Goal: Task Accomplishment & Management: Complete application form

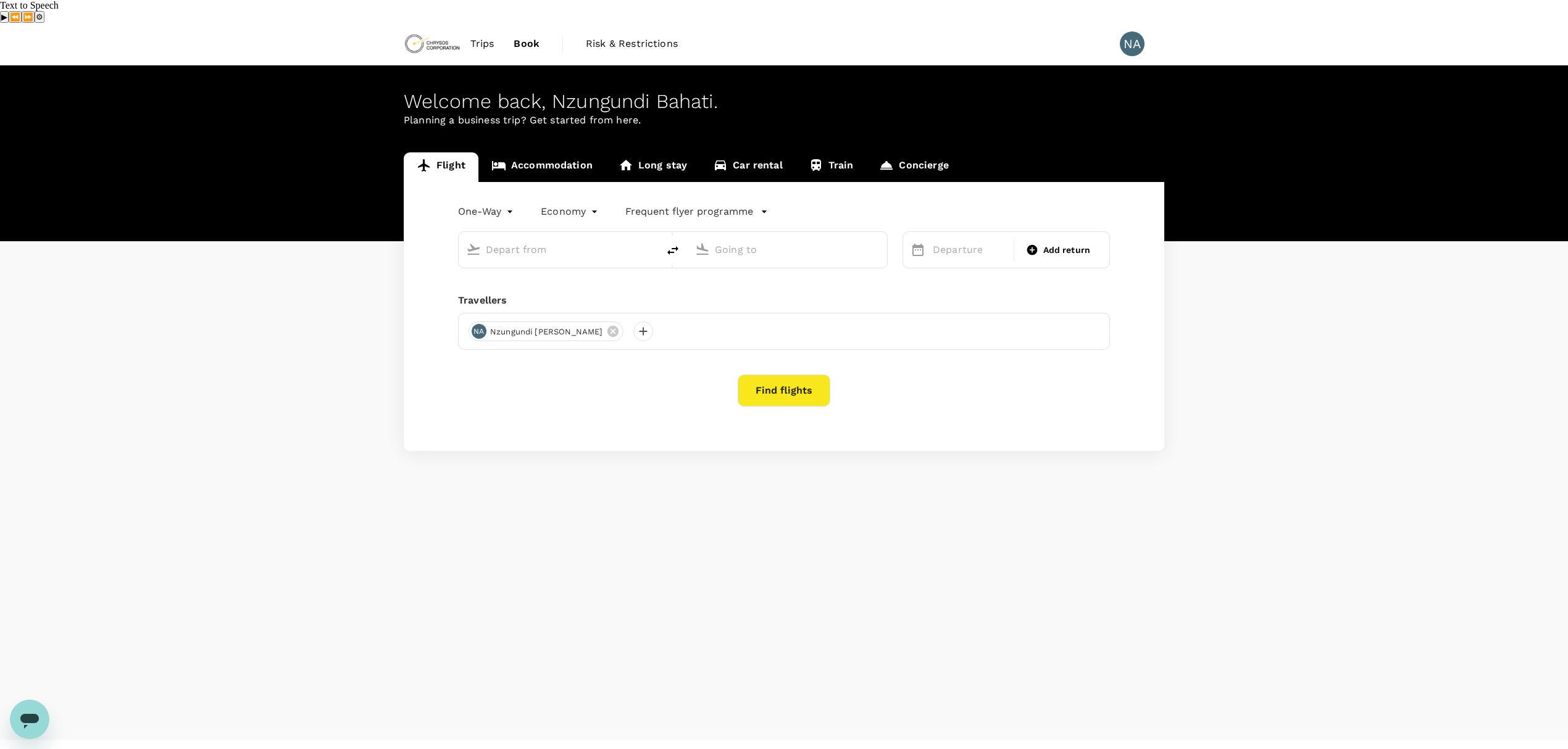
type input "[GEOGRAPHIC_DATA] (MWZ)"
type input "[GEOGRAPHIC_DATA] (FBM)"
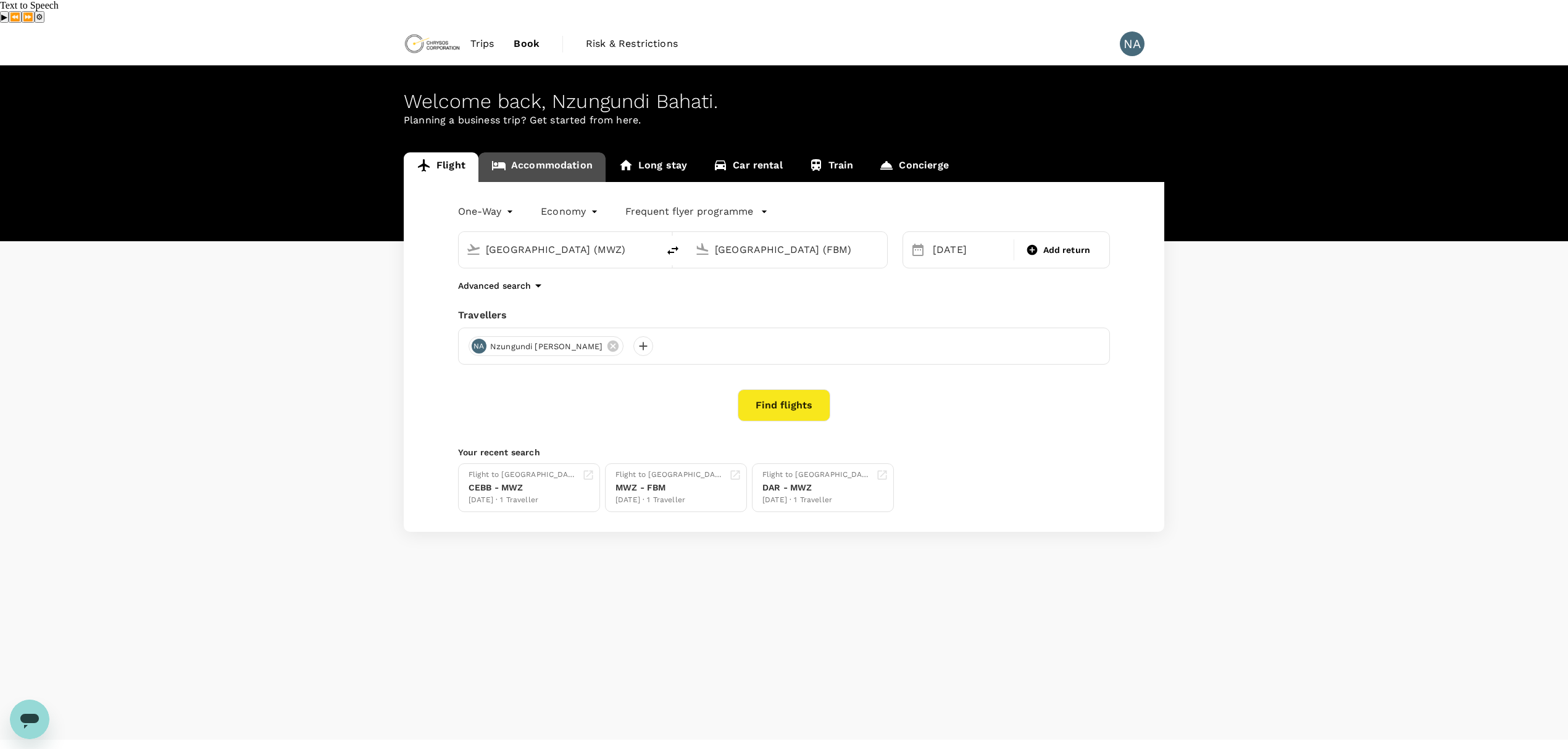
click at [558, 153] on link "Accommodation" at bounding box center [542, 168] width 128 height 30
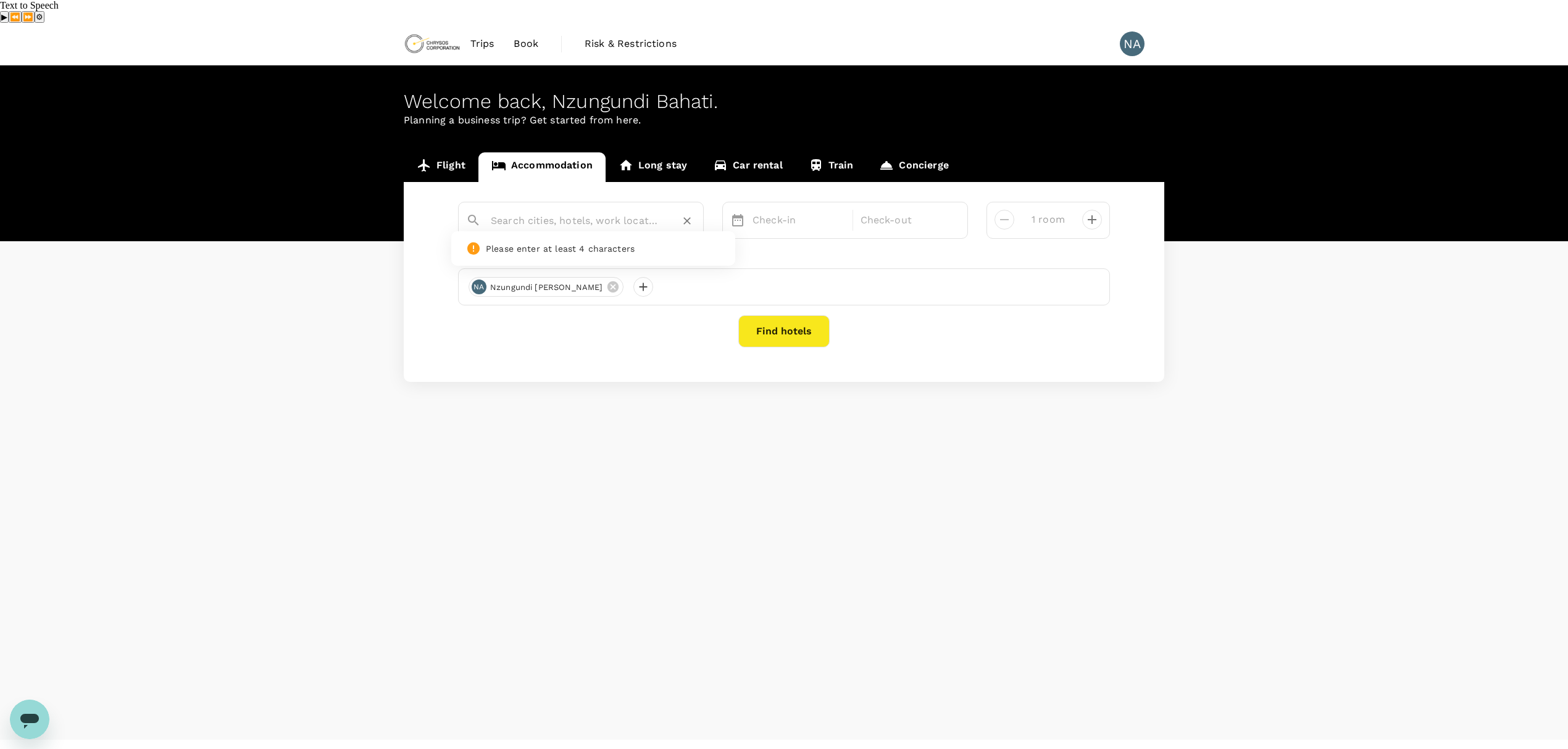
click at [566, 211] on input "text" at bounding box center [576, 220] width 171 height 19
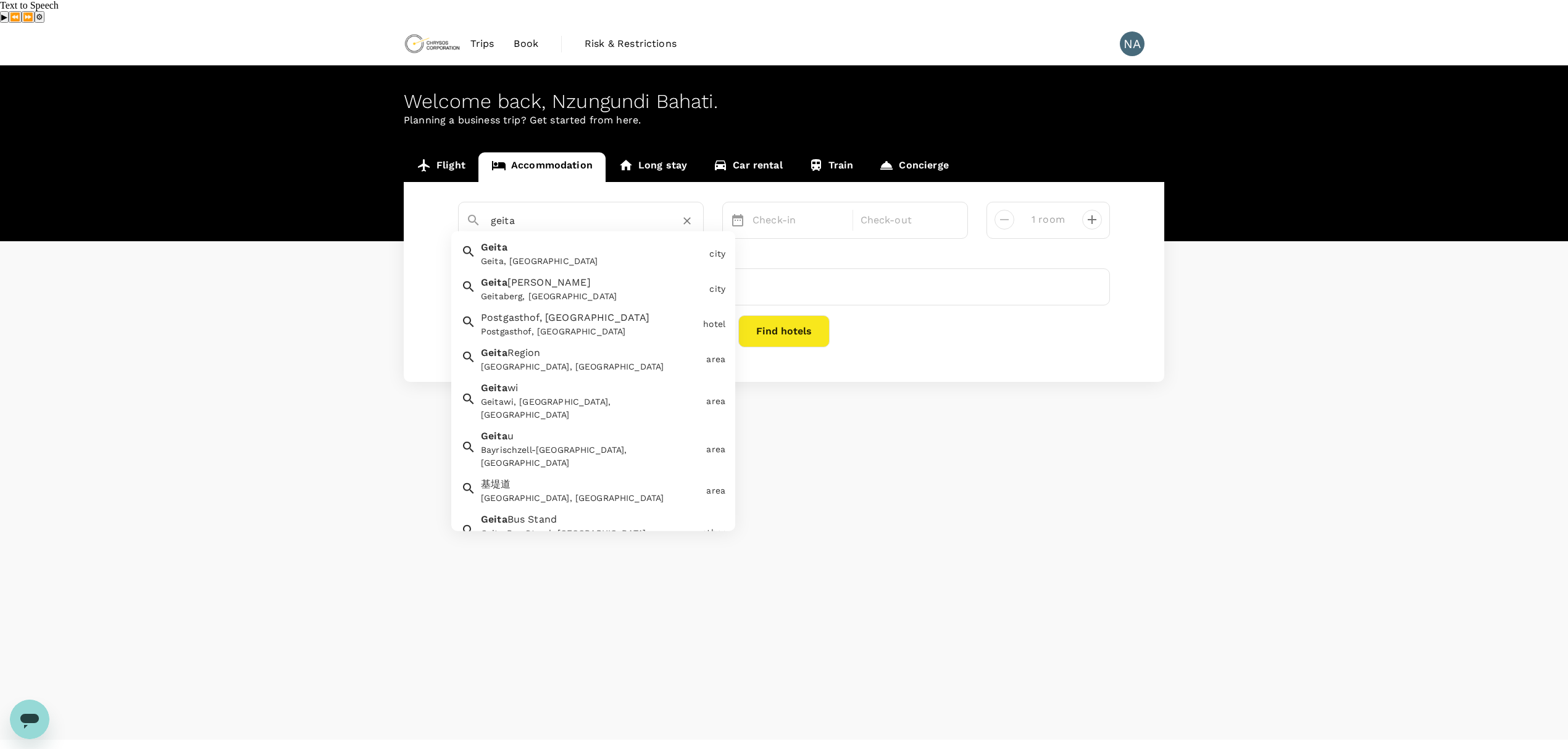
click at [526, 235] on div "Geita Geita, [GEOGRAPHIC_DATA]" at bounding box center [591, 251] width 229 height 33
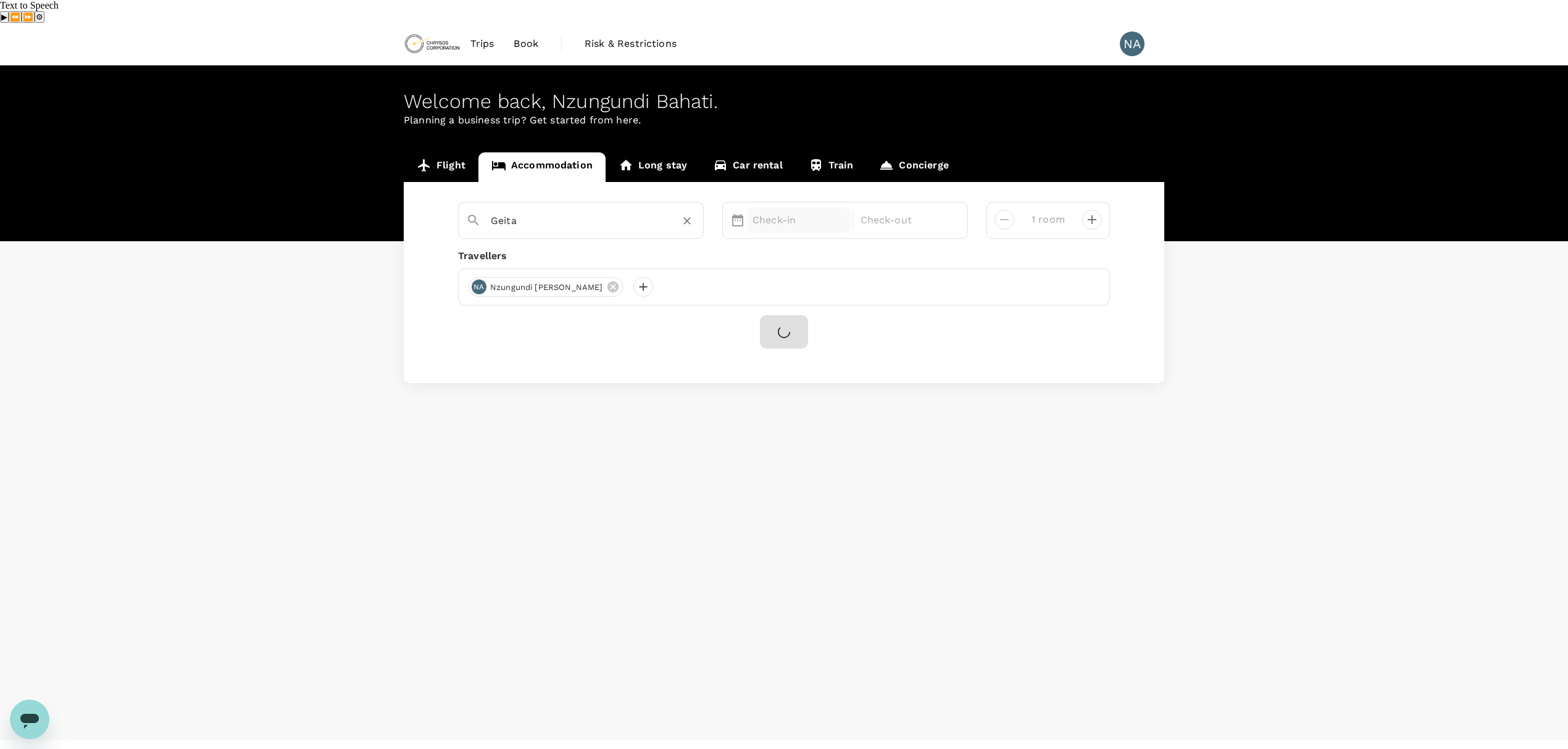
type input "Geita"
click at [806, 213] on p "Check-in" at bounding box center [799, 220] width 93 height 15
click at [773, 339] on div "13" at bounding box center [771, 351] width 23 height 23
click at [843, 339] on div "16" at bounding box center [841, 351] width 23 height 23
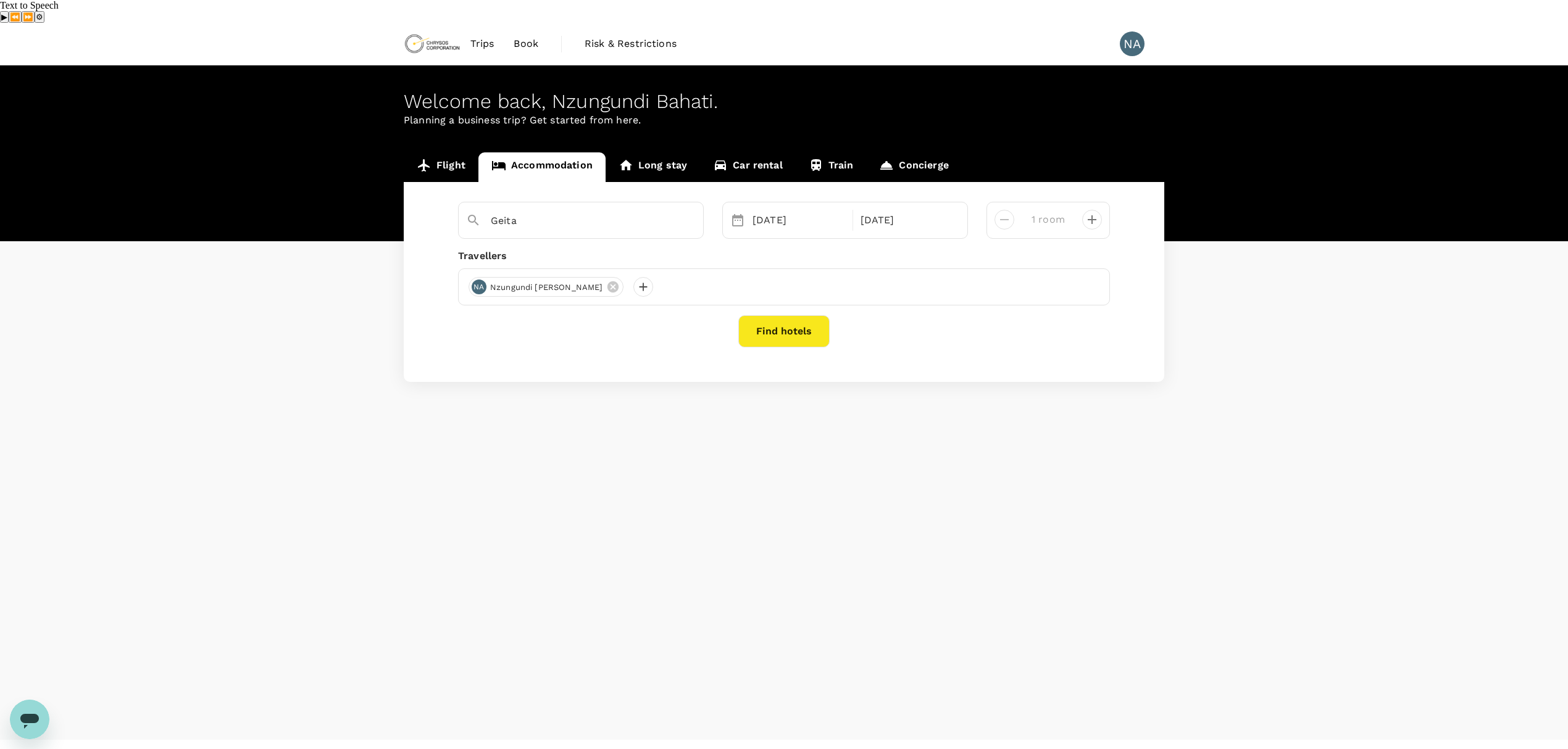
click at [795, 315] on button "Find hotels" at bounding box center [784, 331] width 91 height 32
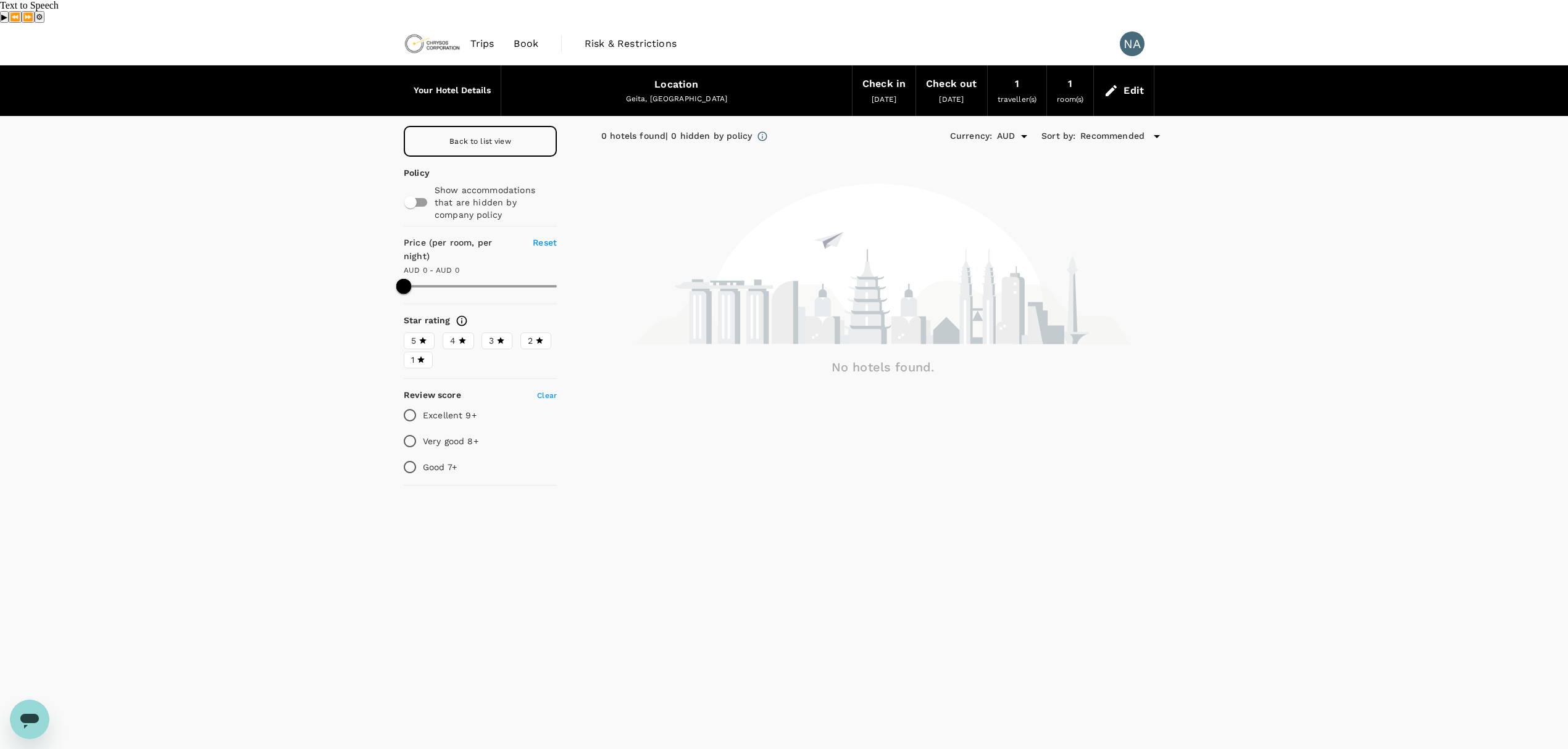
click at [484, 137] on span "Back to list view" at bounding box center [480, 141] width 62 height 8
click at [529, 37] on span "Book" at bounding box center [526, 44] width 24 height 15
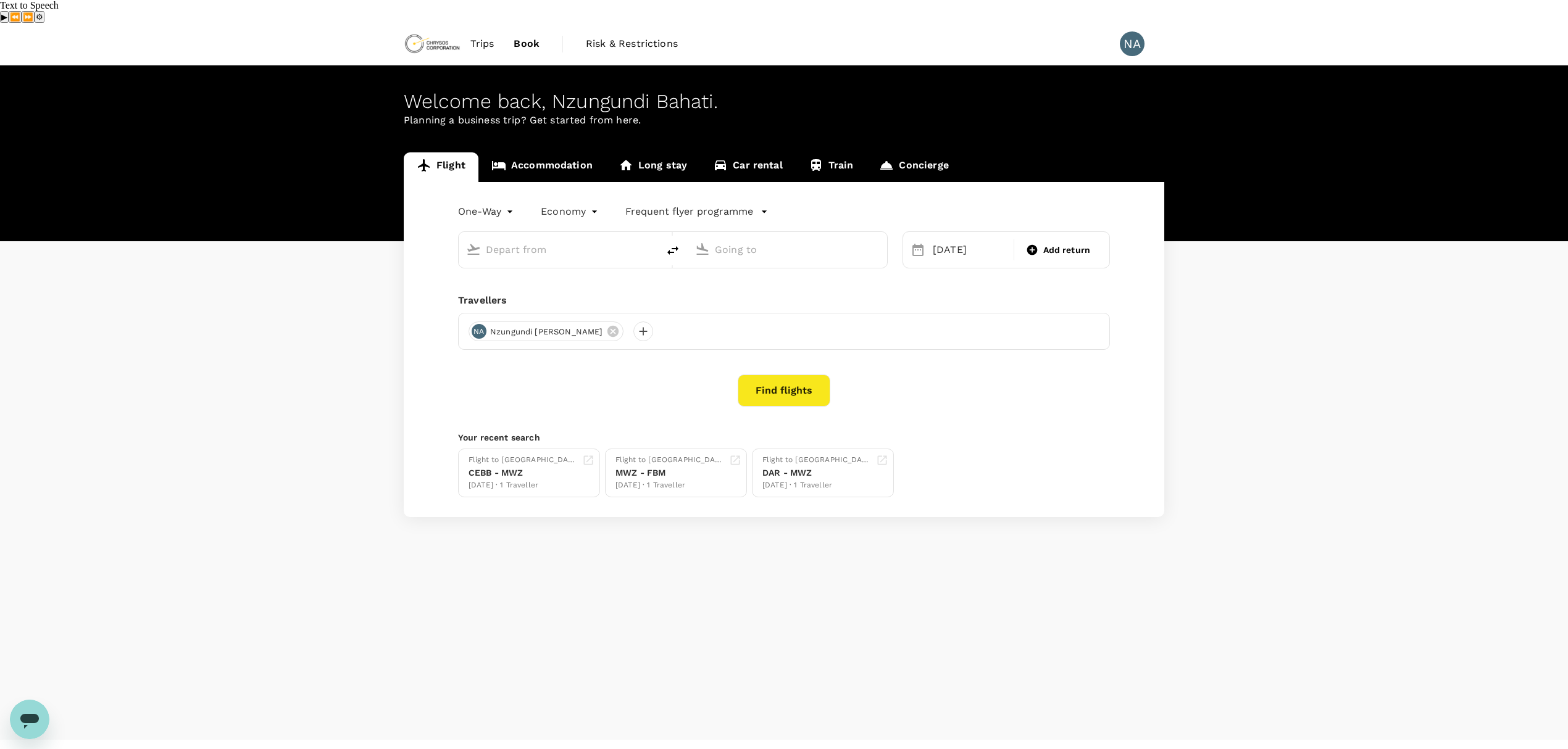
type input "[GEOGRAPHIC_DATA] (MWZ)"
type input "[GEOGRAPHIC_DATA] (FBM)"
type input "[GEOGRAPHIC_DATA] (MWZ)"
type input "[GEOGRAPHIC_DATA] (FBM)"
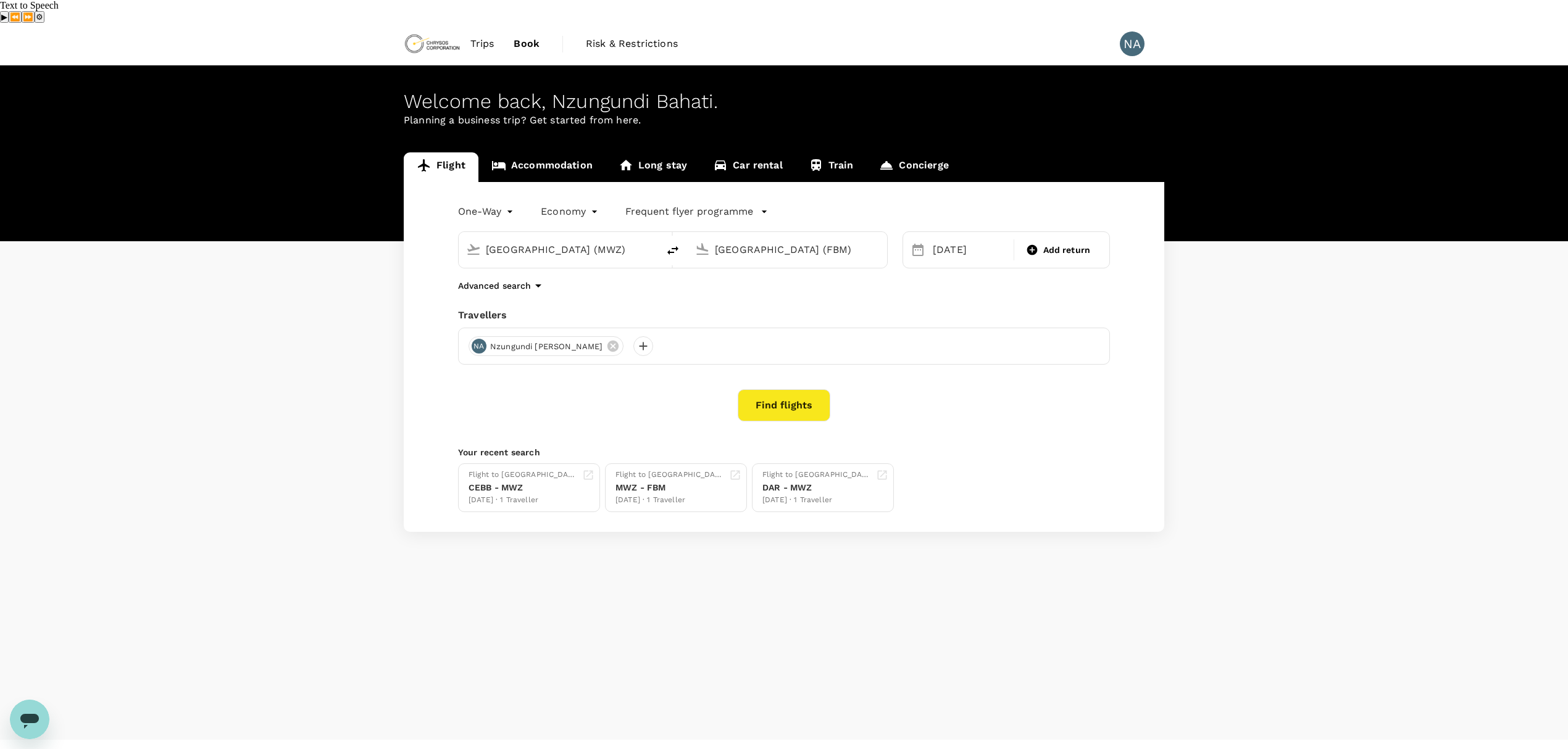
click at [539, 153] on link "Accommodation" at bounding box center [542, 168] width 128 height 30
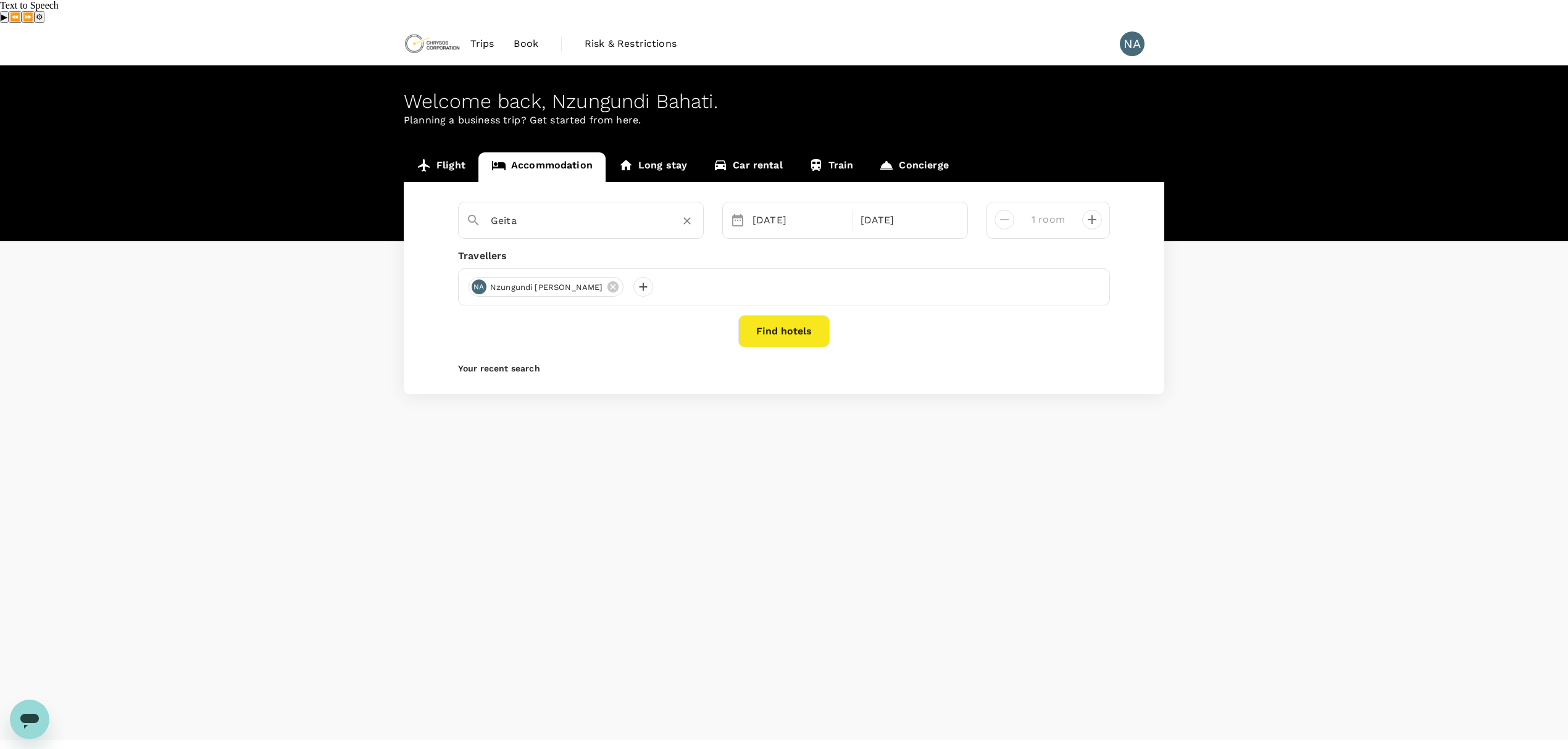
click at [550, 211] on input "Geita" at bounding box center [576, 220] width 171 height 19
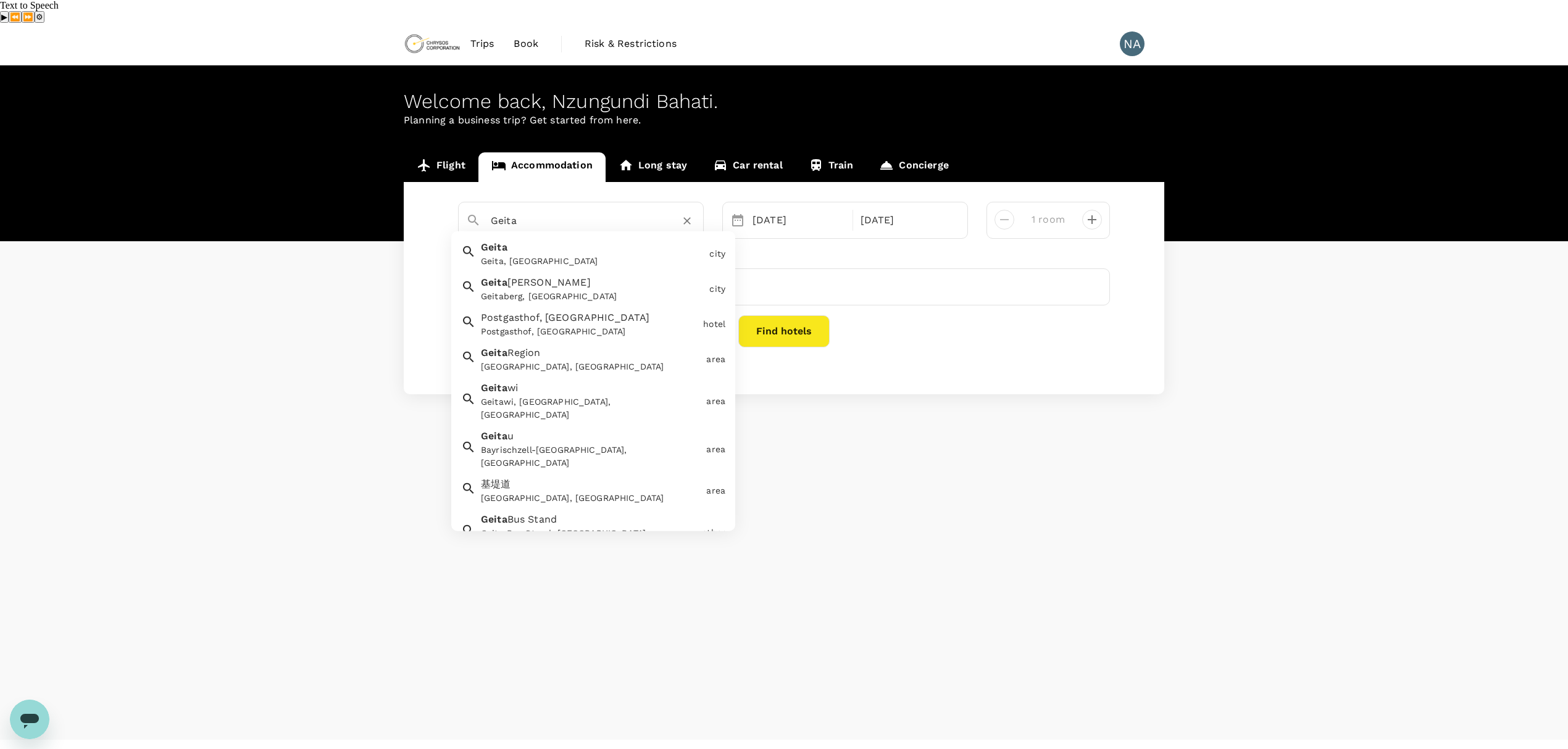
click at [549, 255] on div "Geita, [GEOGRAPHIC_DATA]" at bounding box center [593, 262] width 223 height 13
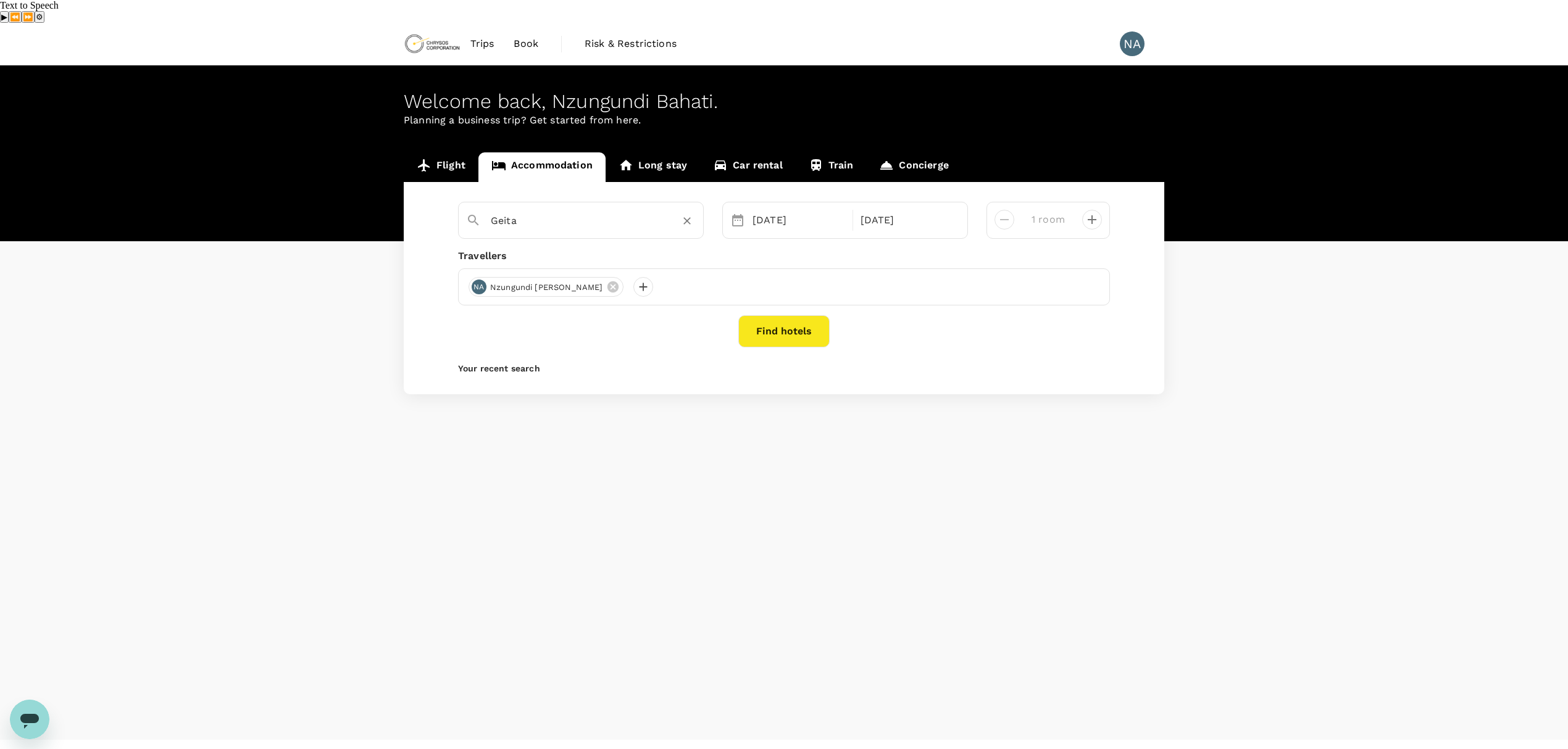
click at [781, 315] on button "Find hotels" at bounding box center [784, 331] width 91 height 32
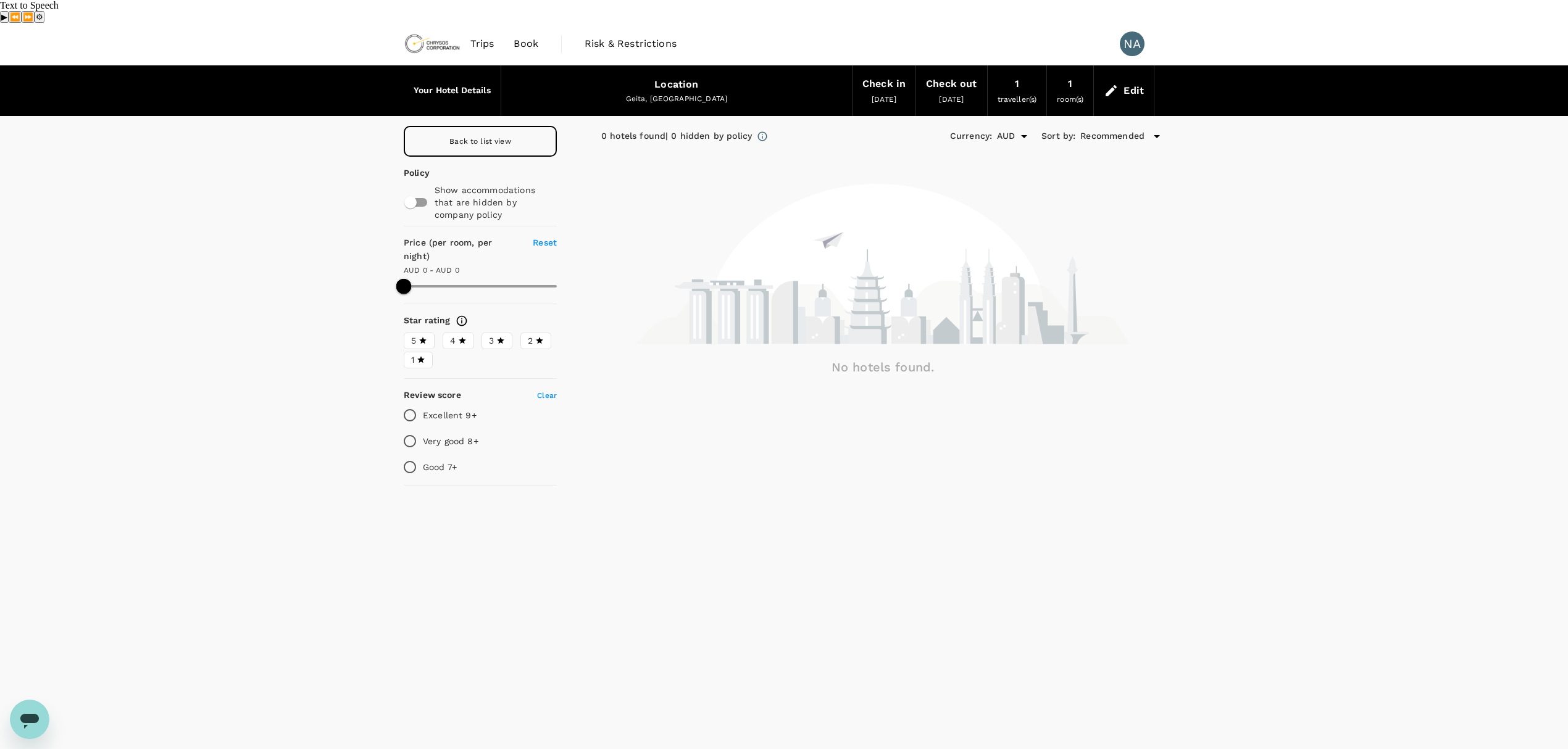
click at [499, 137] on span "Back to list view" at bounding box center [480, 141] width 62 height 8
click at [1110, 83] on icon at bounding box center [1111, 91] width 15 height 15
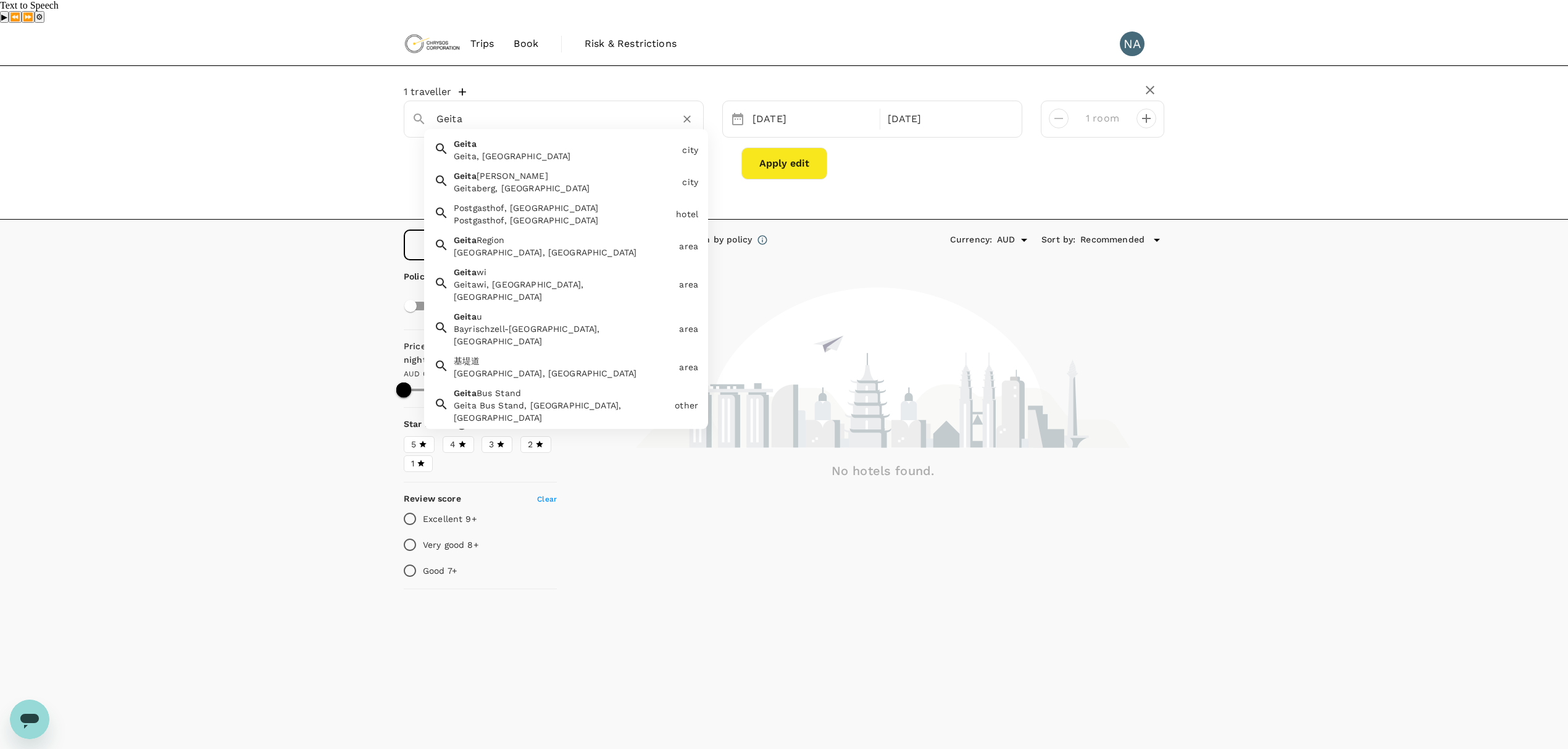
click at [489, 110] on input "Geita" at bounding box center [550, 119] width 225 height 19
click at [488, 150] on div "Geita, [GEOGRAPHIC_DATA]" at bounding box center [565, 156] width 223 height 12
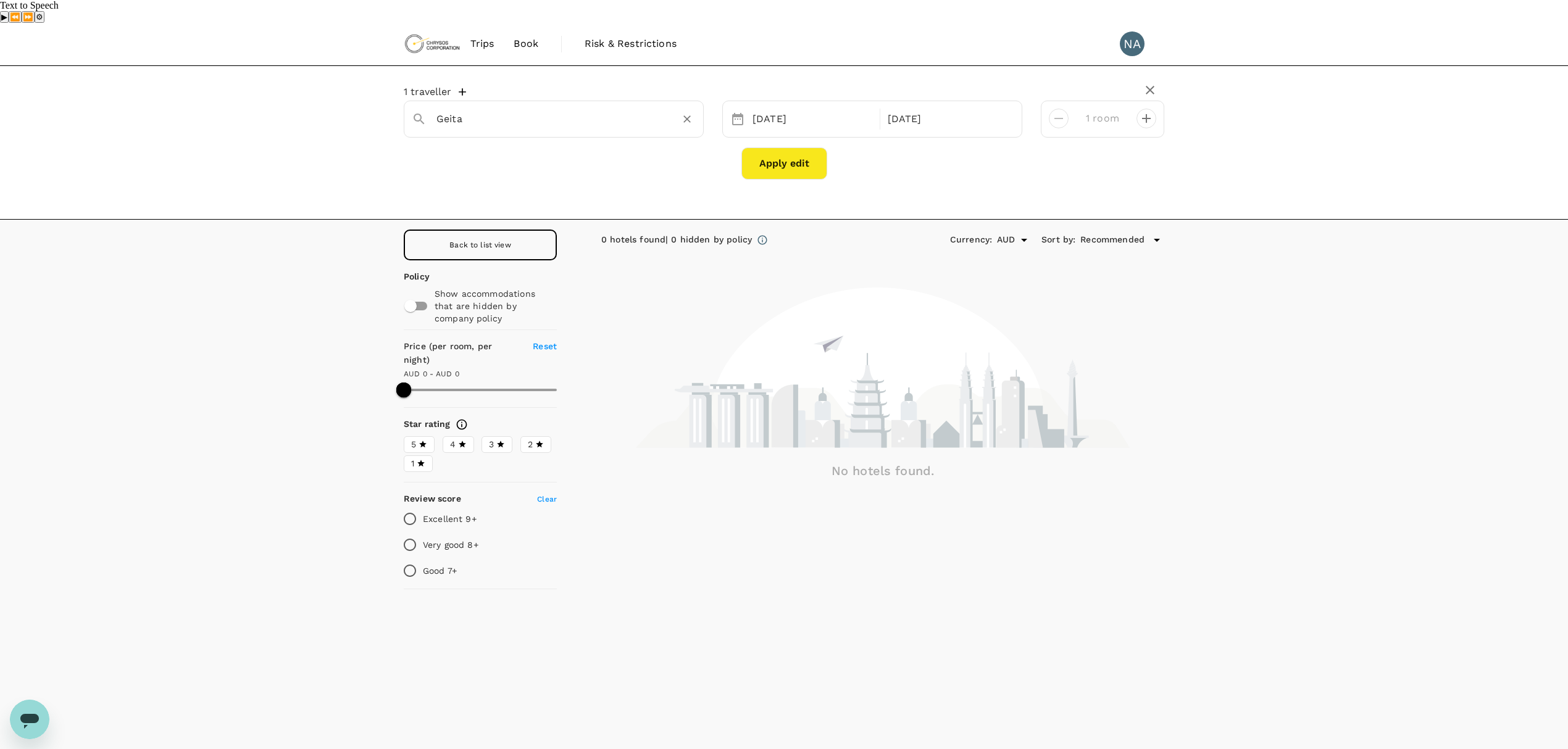
click at [520, 37] on span "Book" at bounding box center [526, 44] width 24 height 15
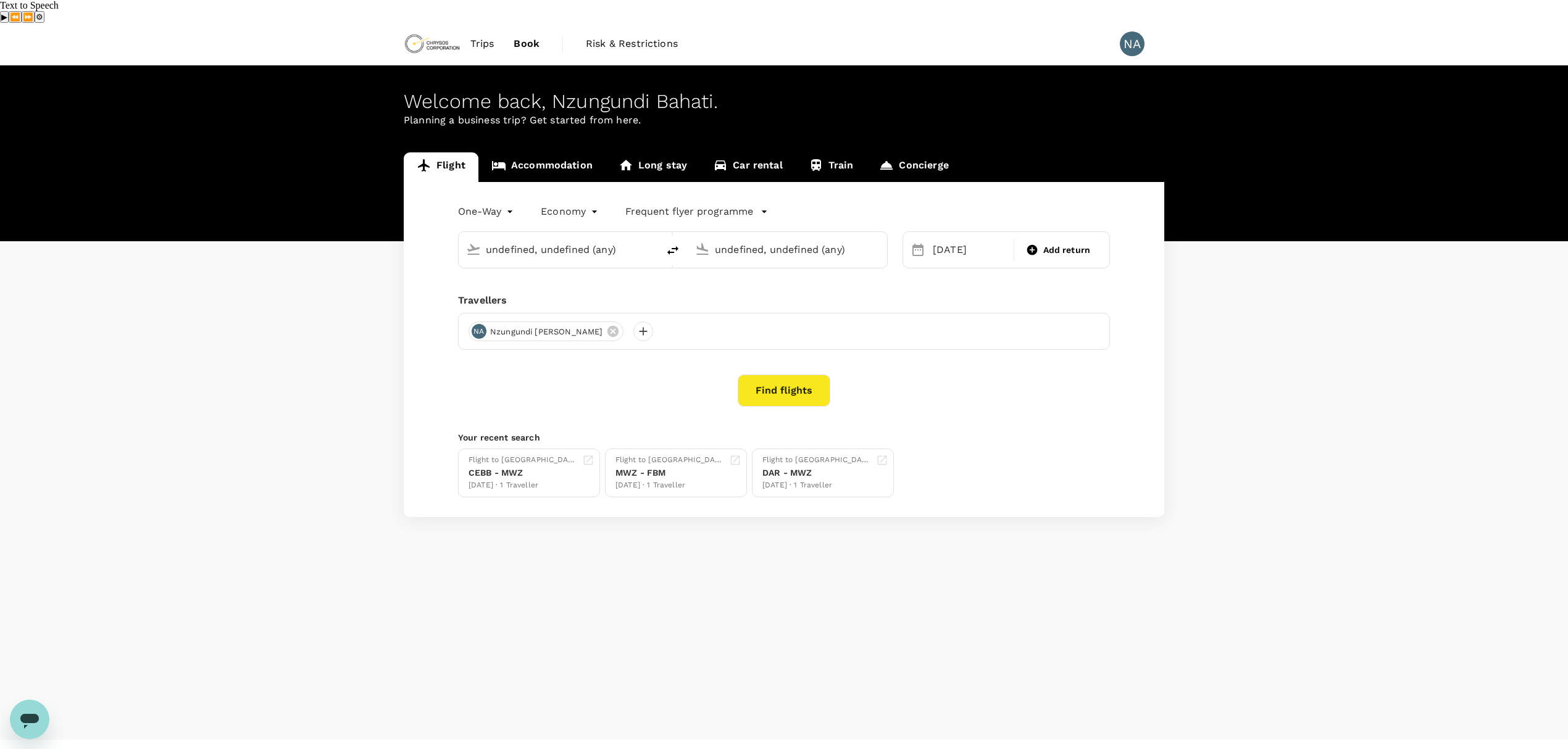
type input "[GEOGRAPHIC_DATA] (MWZ)"
type input "[GEOGRAPHIC_DATA] (FBM)"
type input "[GEOGRAPHIC_DATA] (MWZ)"
type input "[GEOGRAPHIC_DATA] (FBM)"
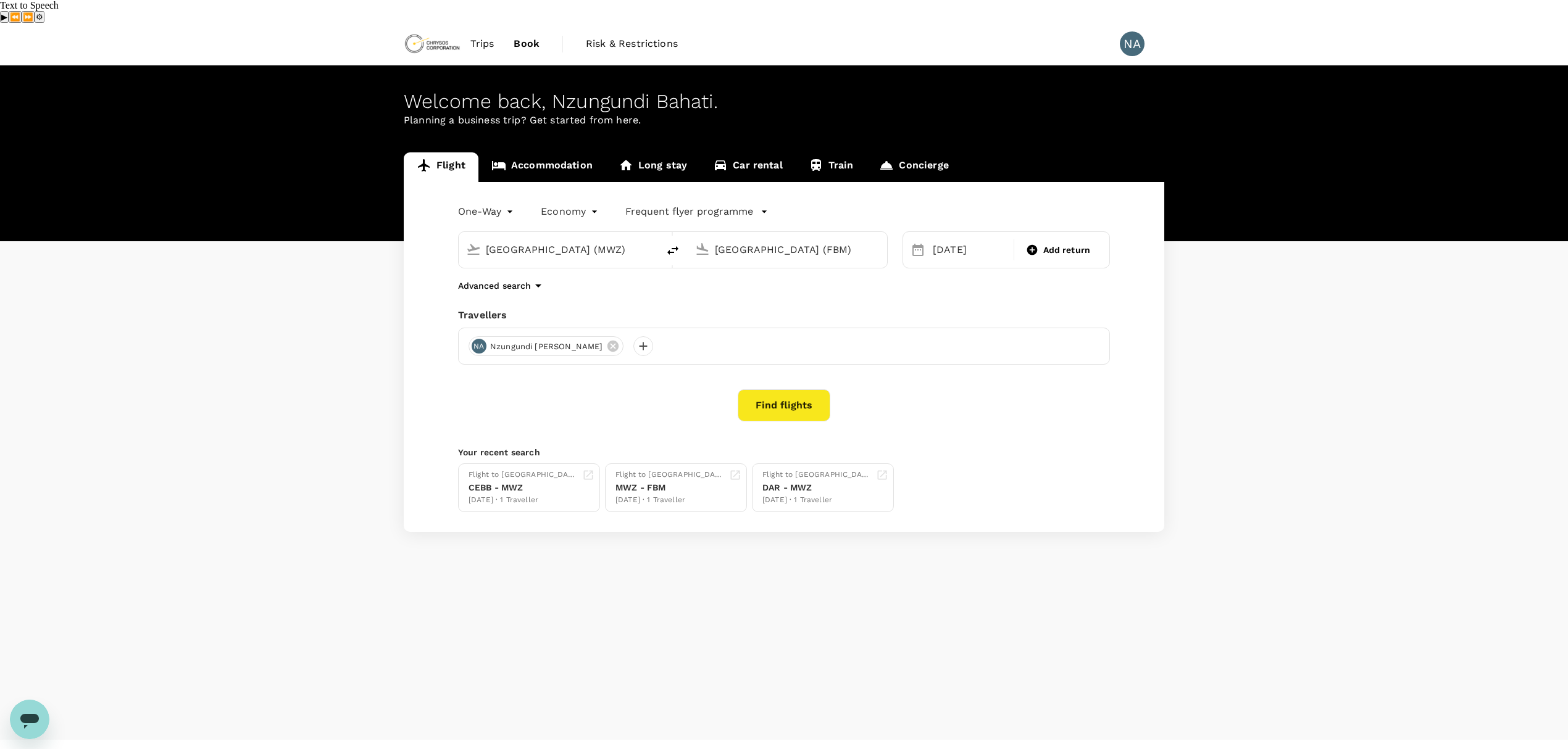
click at [562, 153] on link "Accommodation" at bounding box center [542, 168] width 128 height 30
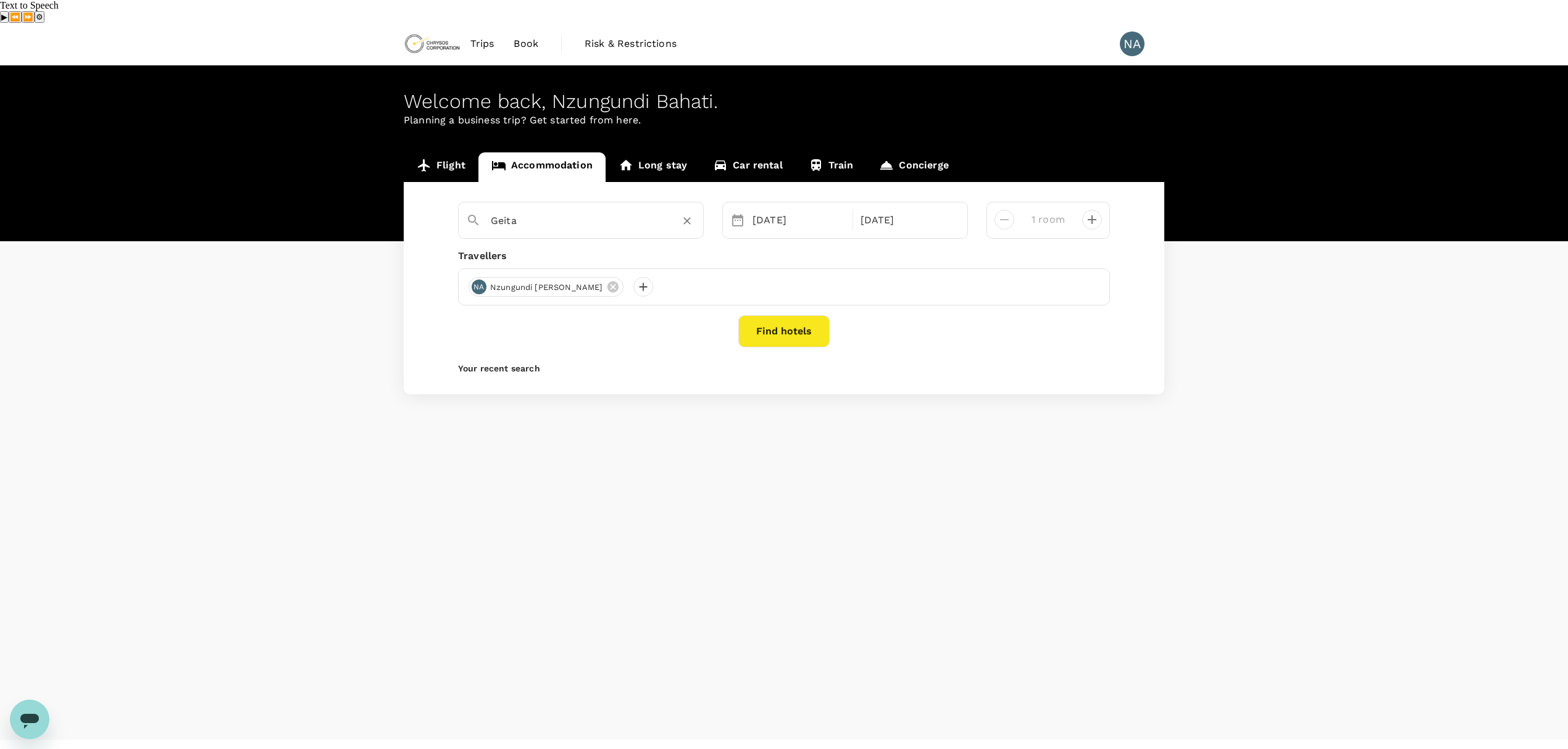
click at [596, 211] on input "Geita" at bounding box center [576, 220] width 171 height 19
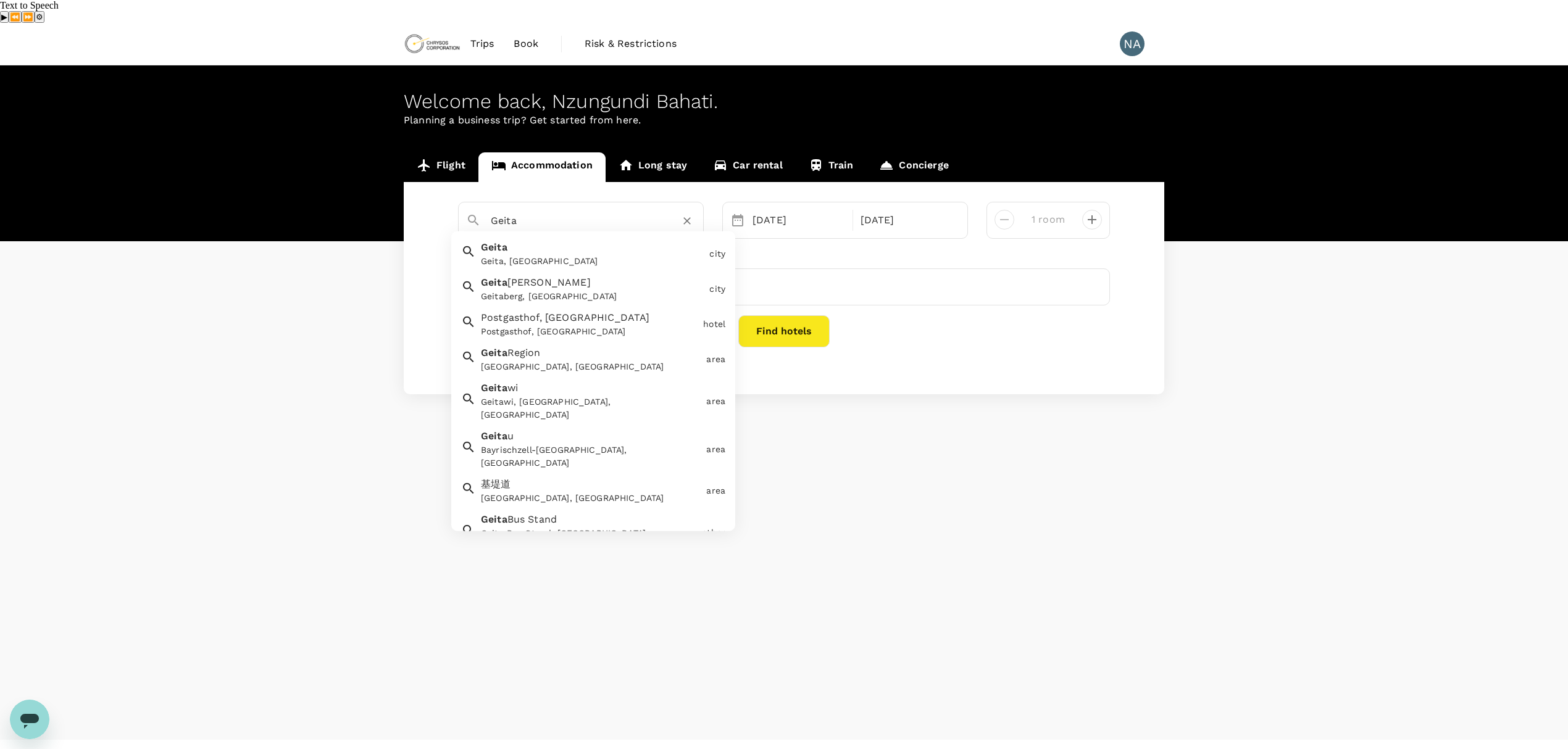
click at [565, 255] on div "Geita, [GEOGRAPHIC_DATA]" at bounding box center [593, 262] width 223 height 13
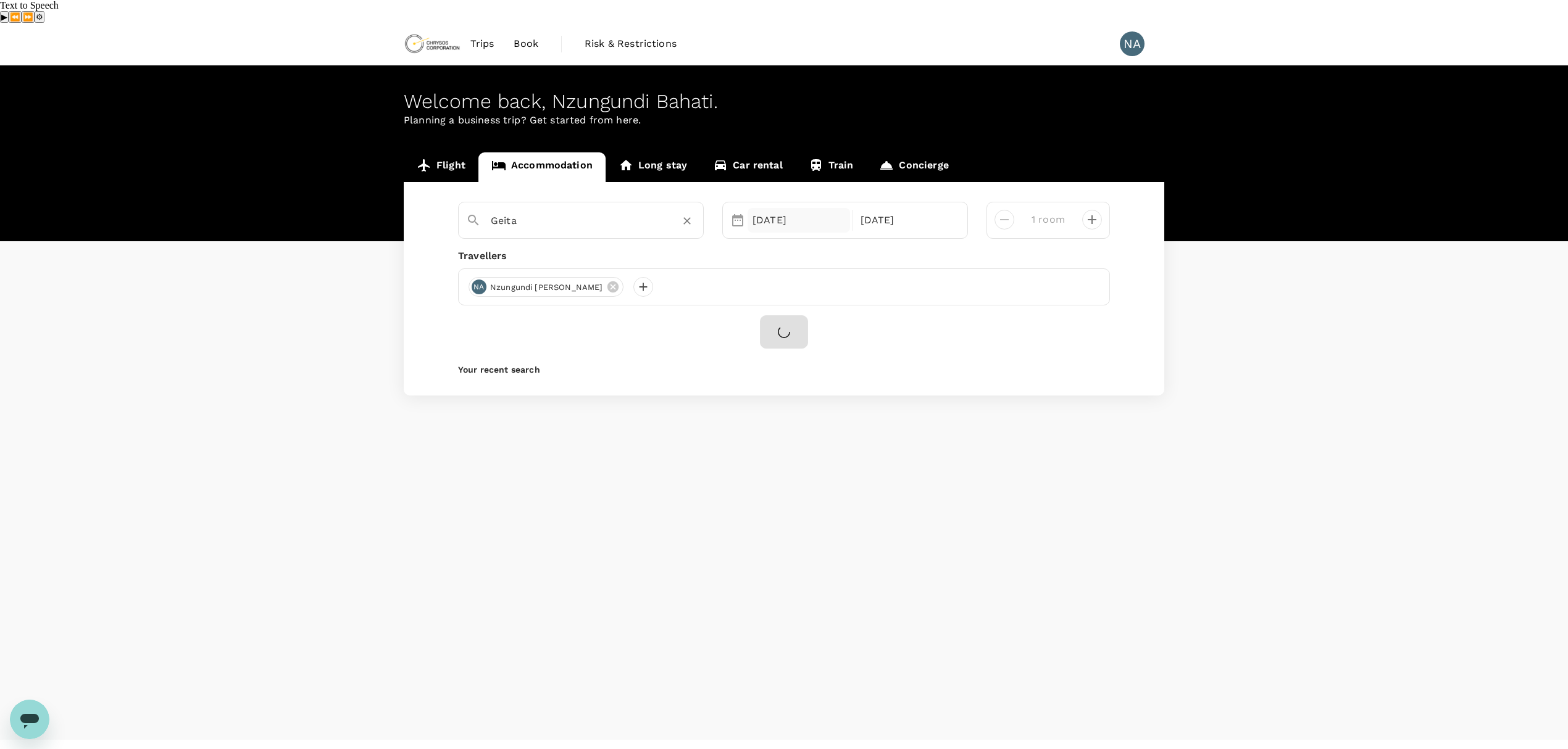
click at [760, 208] on div "[DATE]" at bounding box center [798, 220] width 102 height 24
click at [751, 339] on div "12" at bounding box center [747, 351] width 23 height 23
click at [885, 208] on div "[DATE]" at bounding box center [907, 220] width 102 height 24
click at [818, 339] on div "15" at bounding box center [818, 351] width 23 height 23
click at [794, 315] on button "Find hotels" at bounding box center [784, 331] width 91 height 32
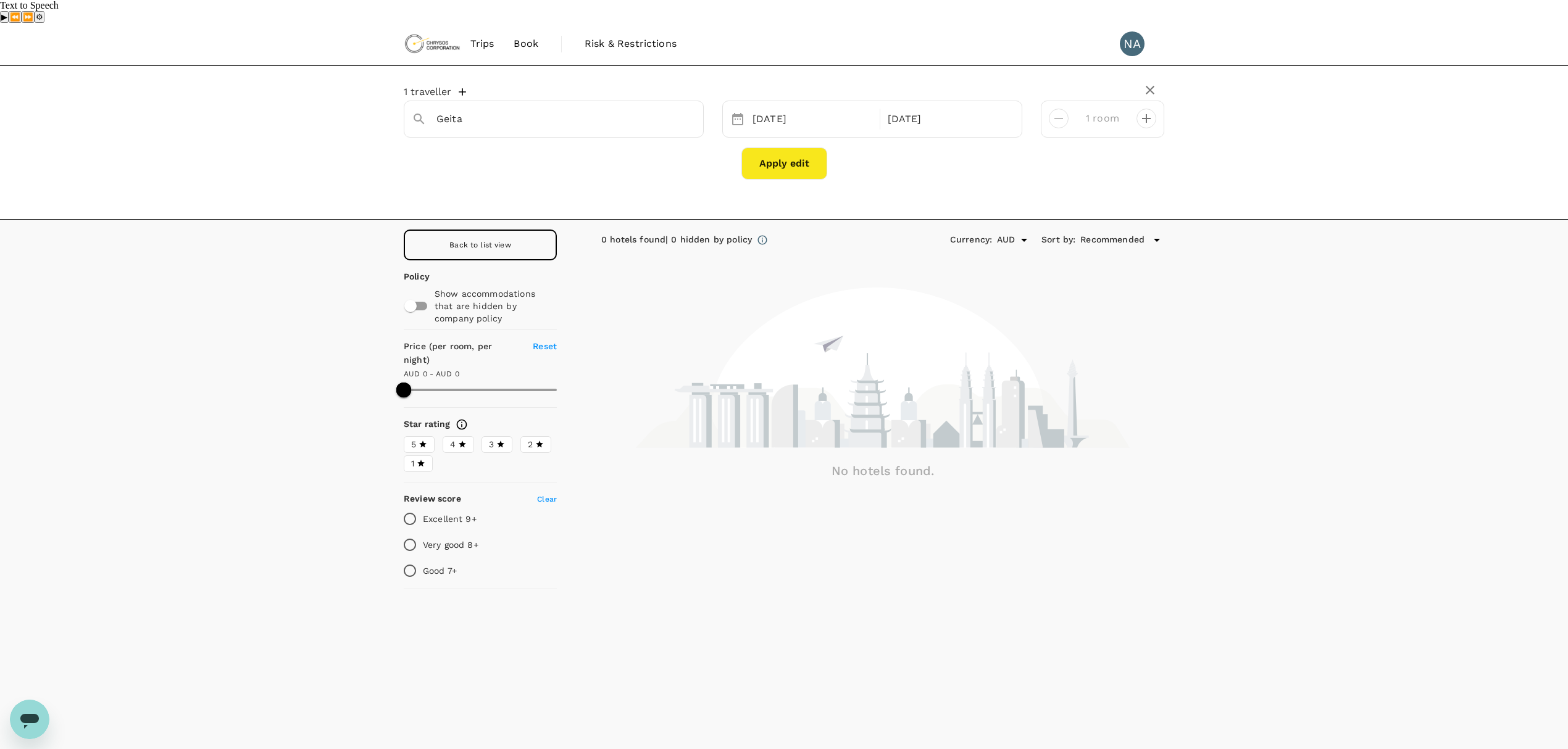
click at [1141, 233] on span "Recommended" at bounding box center [1112, 240] width 64 height 13
click at [1243, 215] on div at bounding box center [791, 374] width 1581 height 749
click at [527, 37] on span "Book" at bounding box center [526, 44] width 24 height 15
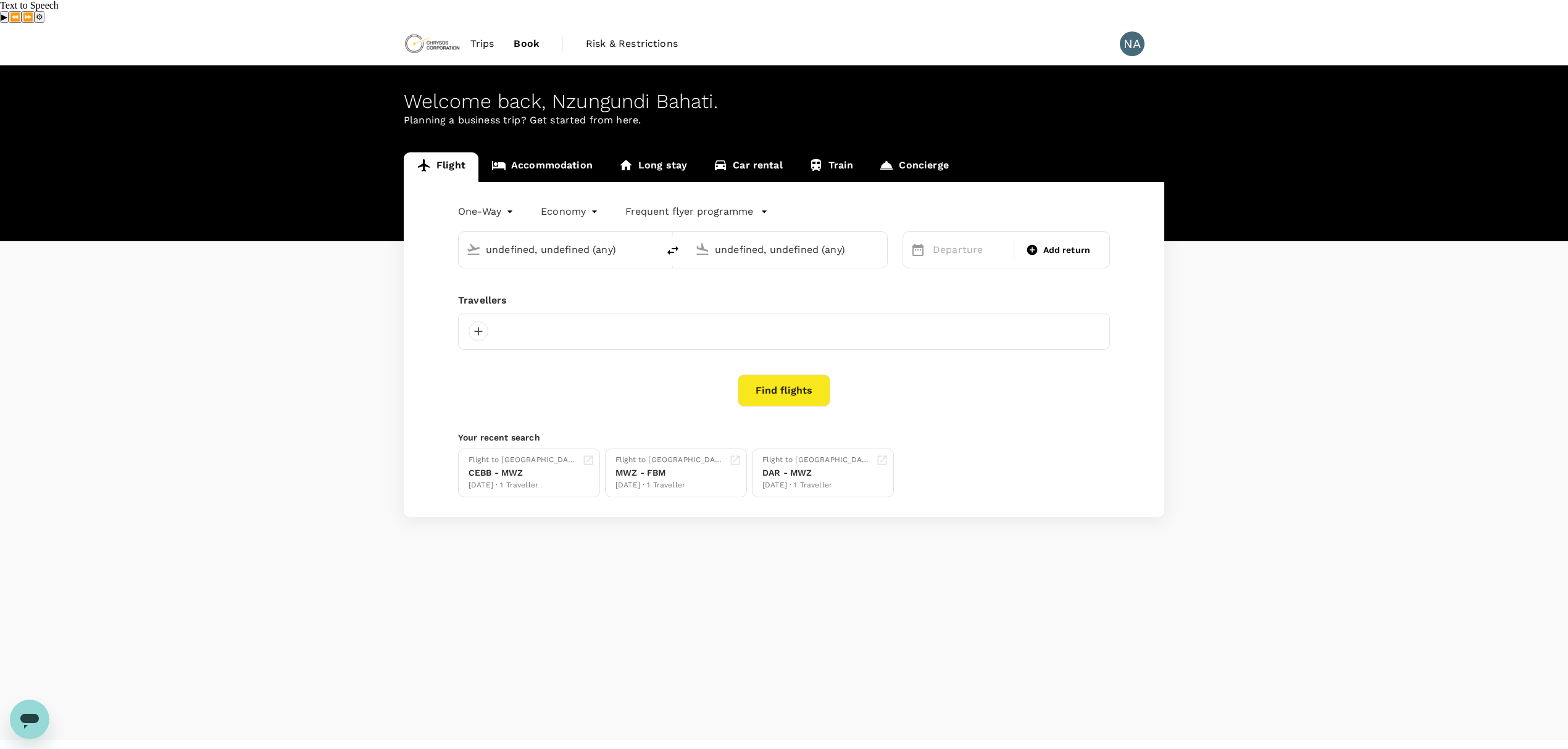
type input "[GEOGRAPHIC_DATA] (MWZ)"
type input "[GEOGRAPHIC_DATA] (FBM)"
click at [534, 153] on link "Accommodation" at bounding box center [542, 168] width 128 height 30
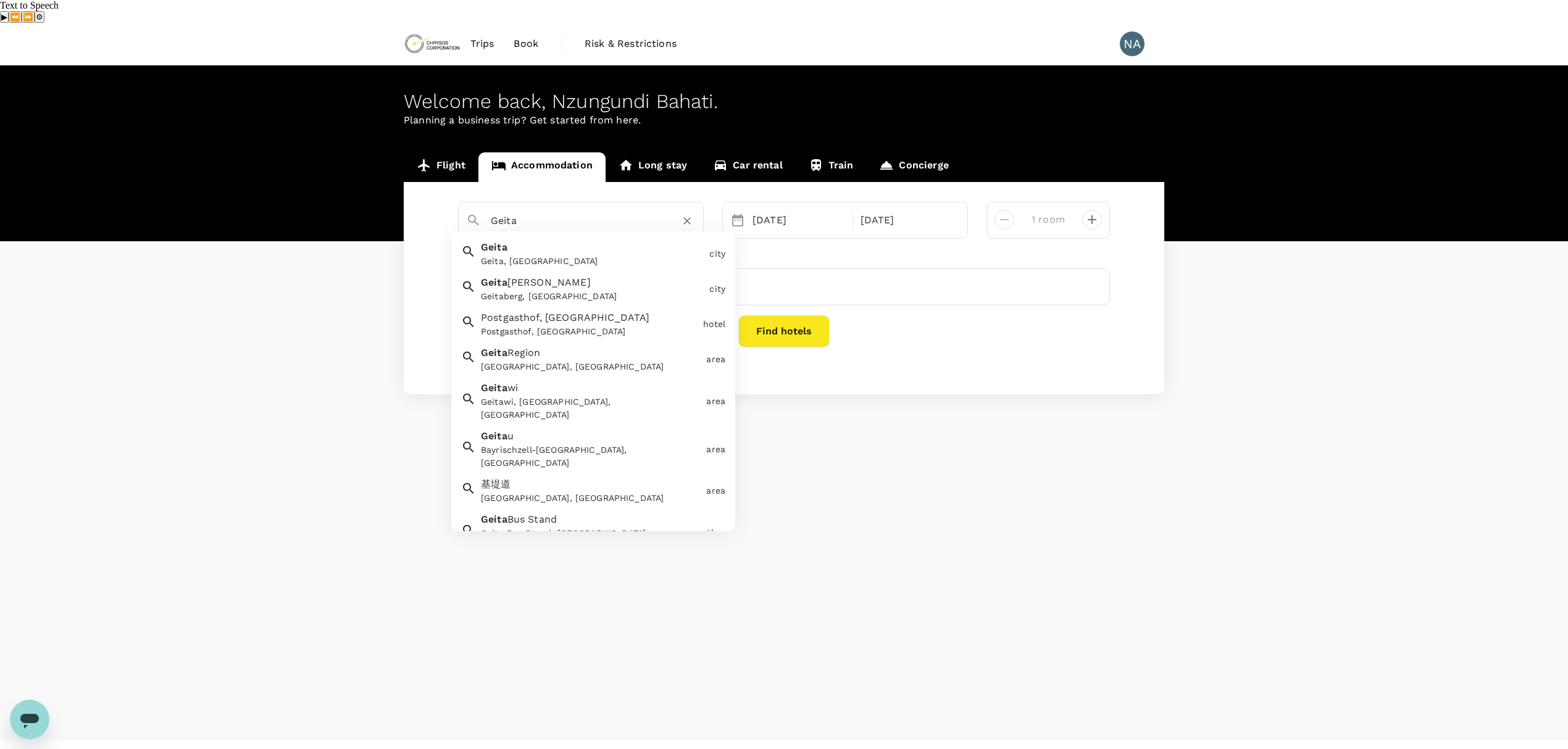
click at [542, 211] on input "Geita" at bounding box center [576, 220] width 171 height 19
click at [917, 153] on link "Concierge" at bounding box center [913, 168] width 95 height 30
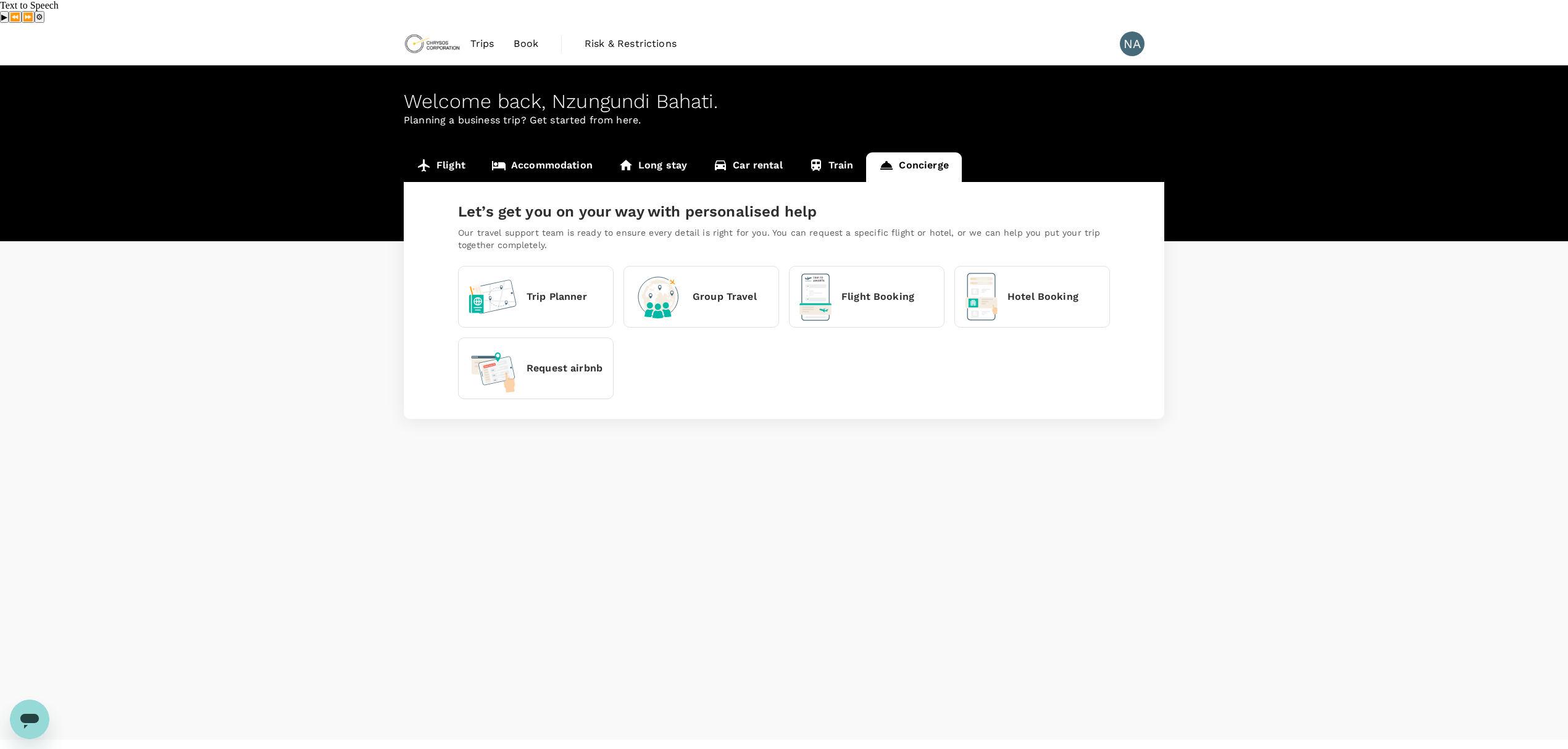
click at [1033, 290] on p "Hotel Booking" at bounding box center [1044, 297] width 71 height 15
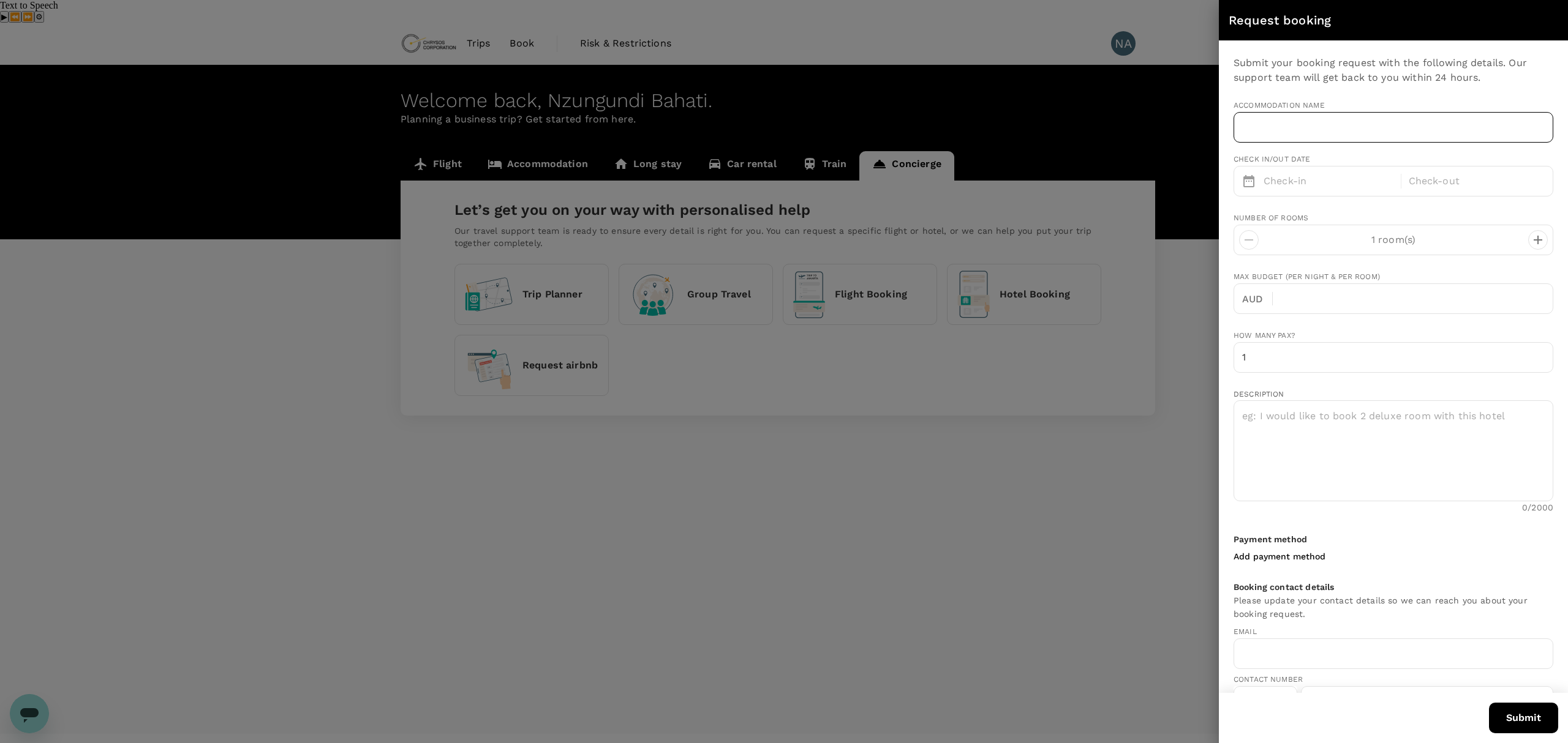
type input "243"
type input "993683616"
type input "[PERSON_NAME][EMAIL_ADDRESS][DOMAIN_NAME]"
click at [1279, 126] on input "text" at bounding box center [1393, 126] width 320 height 31
click at [1311, 184] on p "Check-in" at bounding box center [1328, 181] width 130 height 15
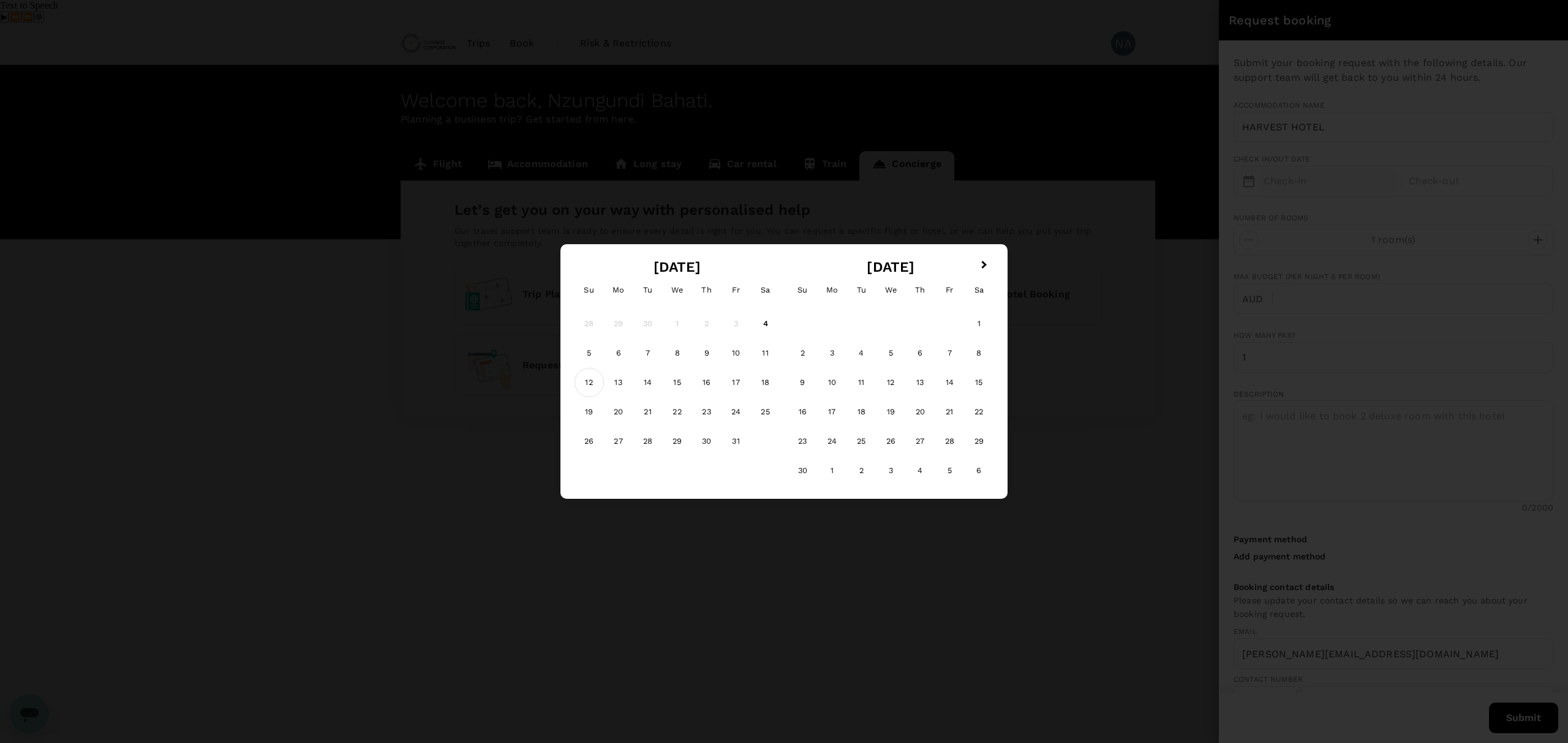
click at [589, 381] on div "12" at bounding box center [590, 383] width 30 height 30
click at [671, 380] on div "15" at bounding box center [677, 383] width 30 height 30
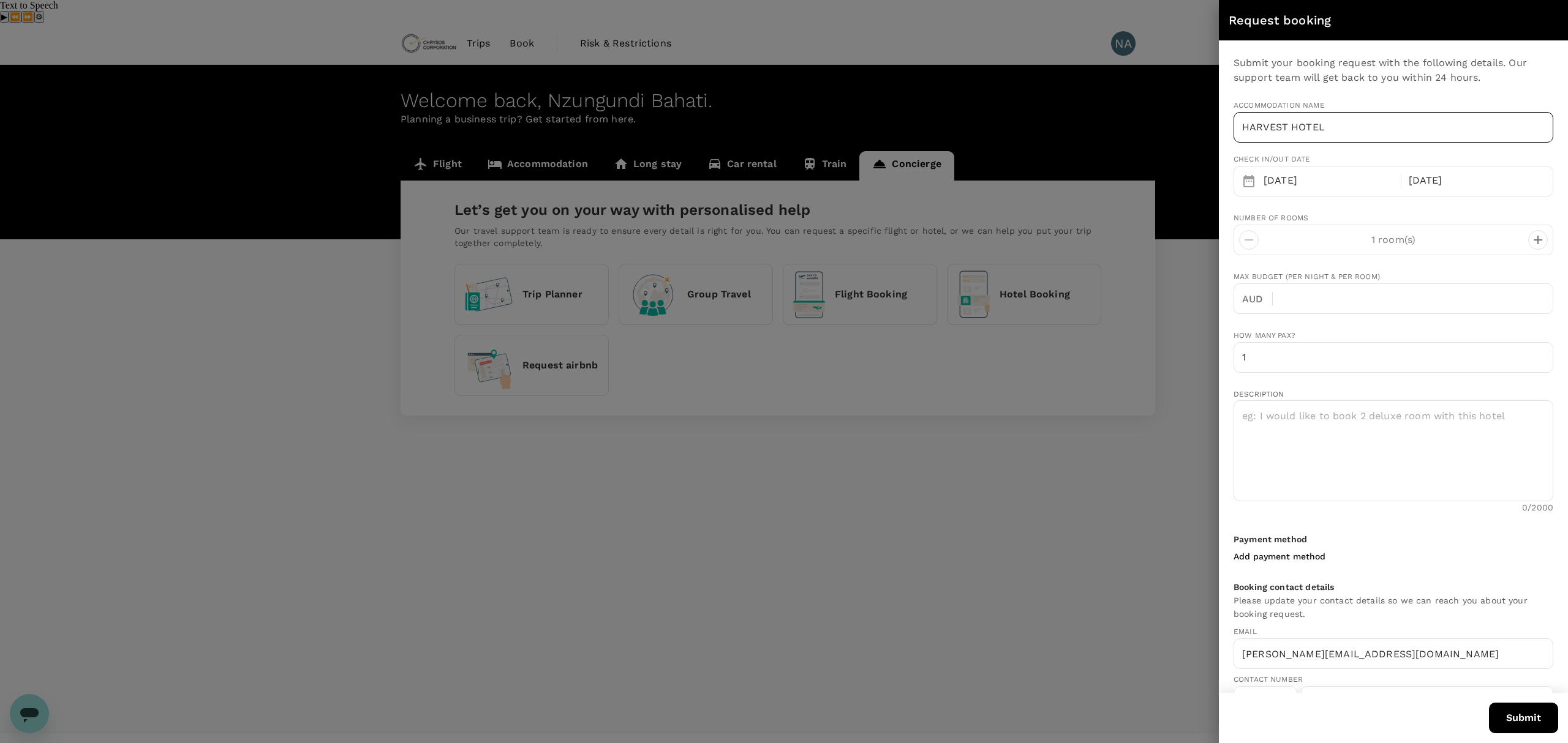
click at [1329, 130] on input "HARVEST HOTEL" at bounding box center [1393, 126] width 320 height 31
click at [1326, 126] on input "HARVEST HOTEL" at bounding box center [1393, 126] width 320 height 31
click at [1286, 127] on input "HARVEST HOTEL" at bounding box center [1393, 126] width 320 height 31
drag, startPoint x: 1286, startPoint y: 127, endPoint x: 1228, endPoint y: 128, distance: 58.0
click at [1228, 128] on div "Submit your booking request with the following details. Our support team will g…" at bounding box center [1392, 366] width 349 height 652
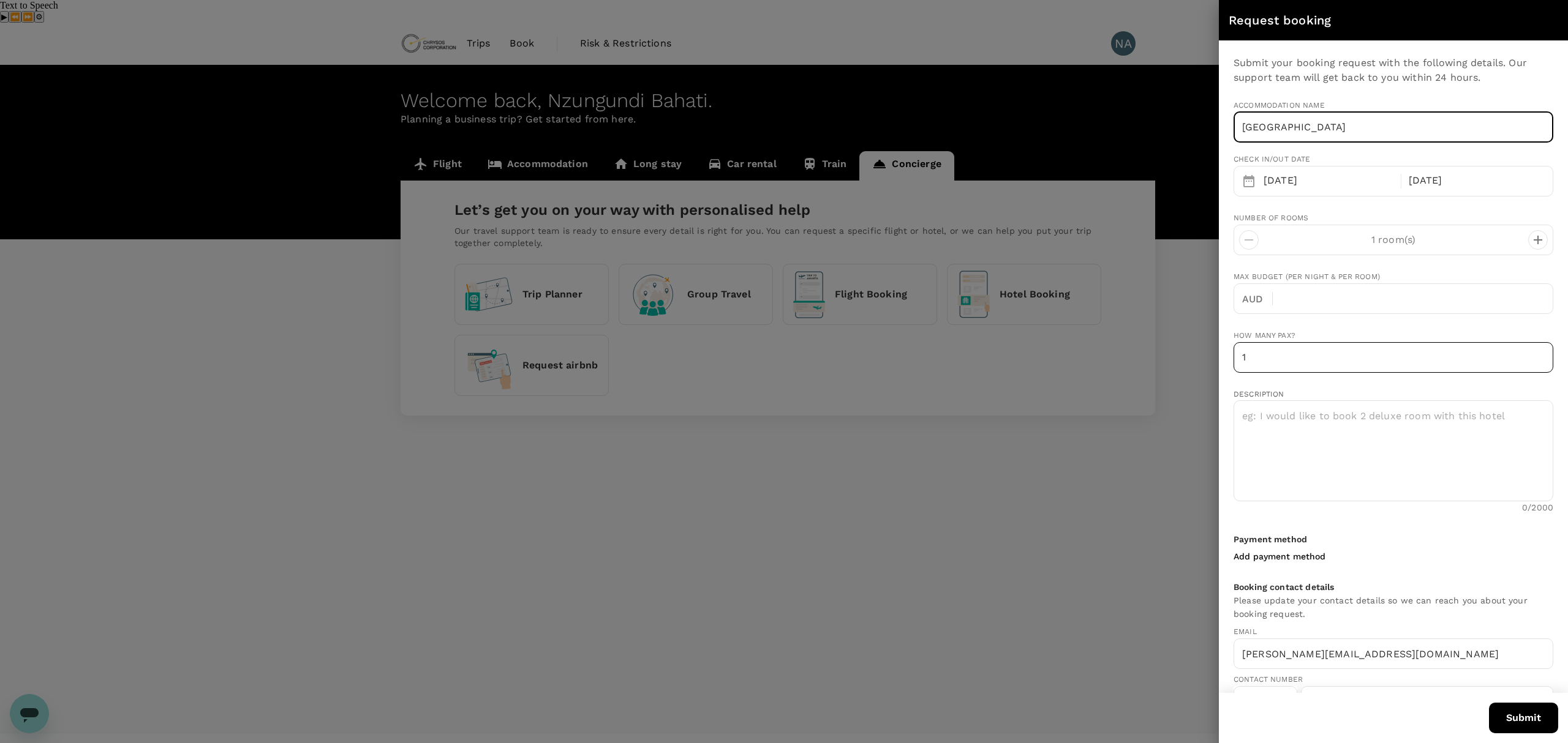
scroll to position [35, 0]
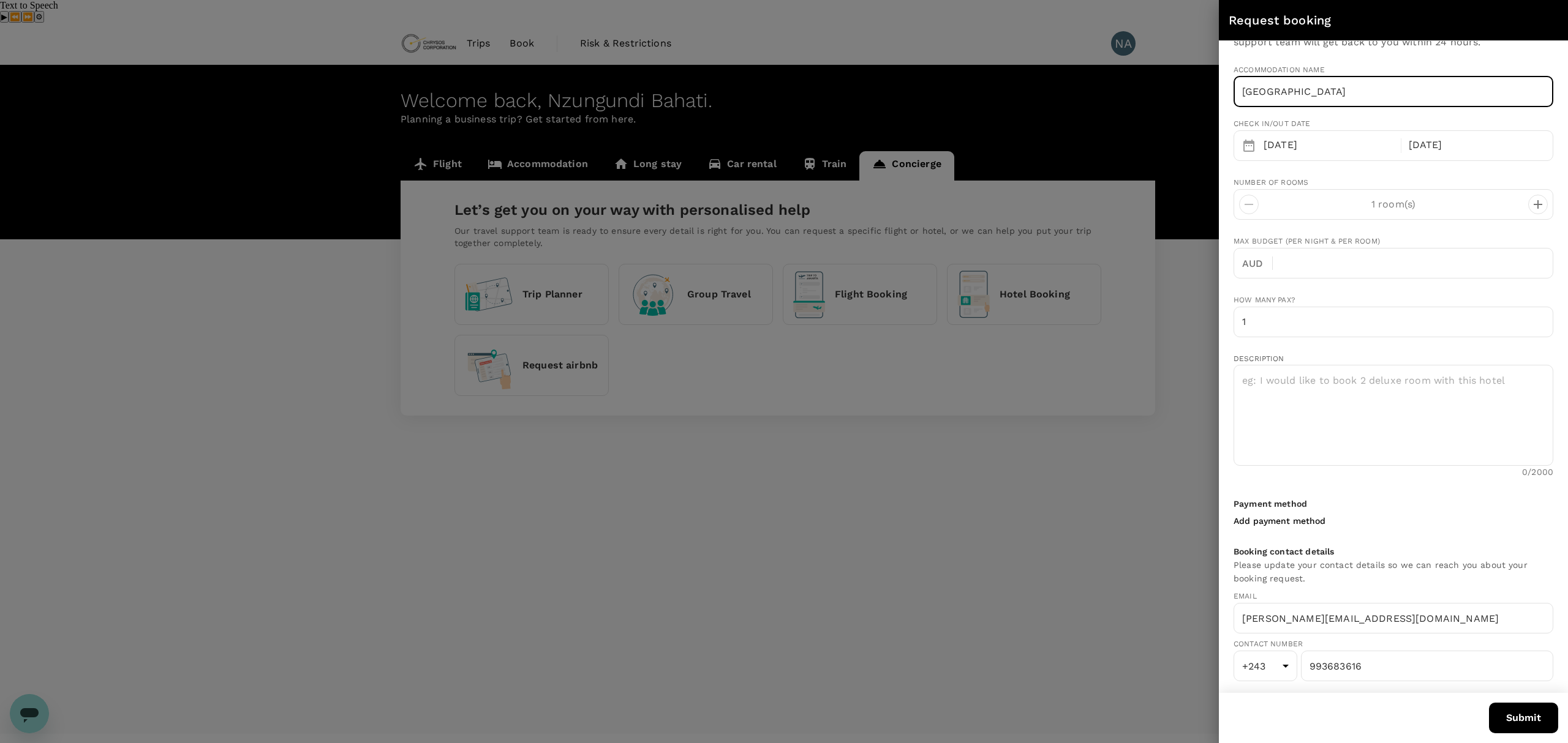
type input "[GEOGRAPHIC_DATA]"
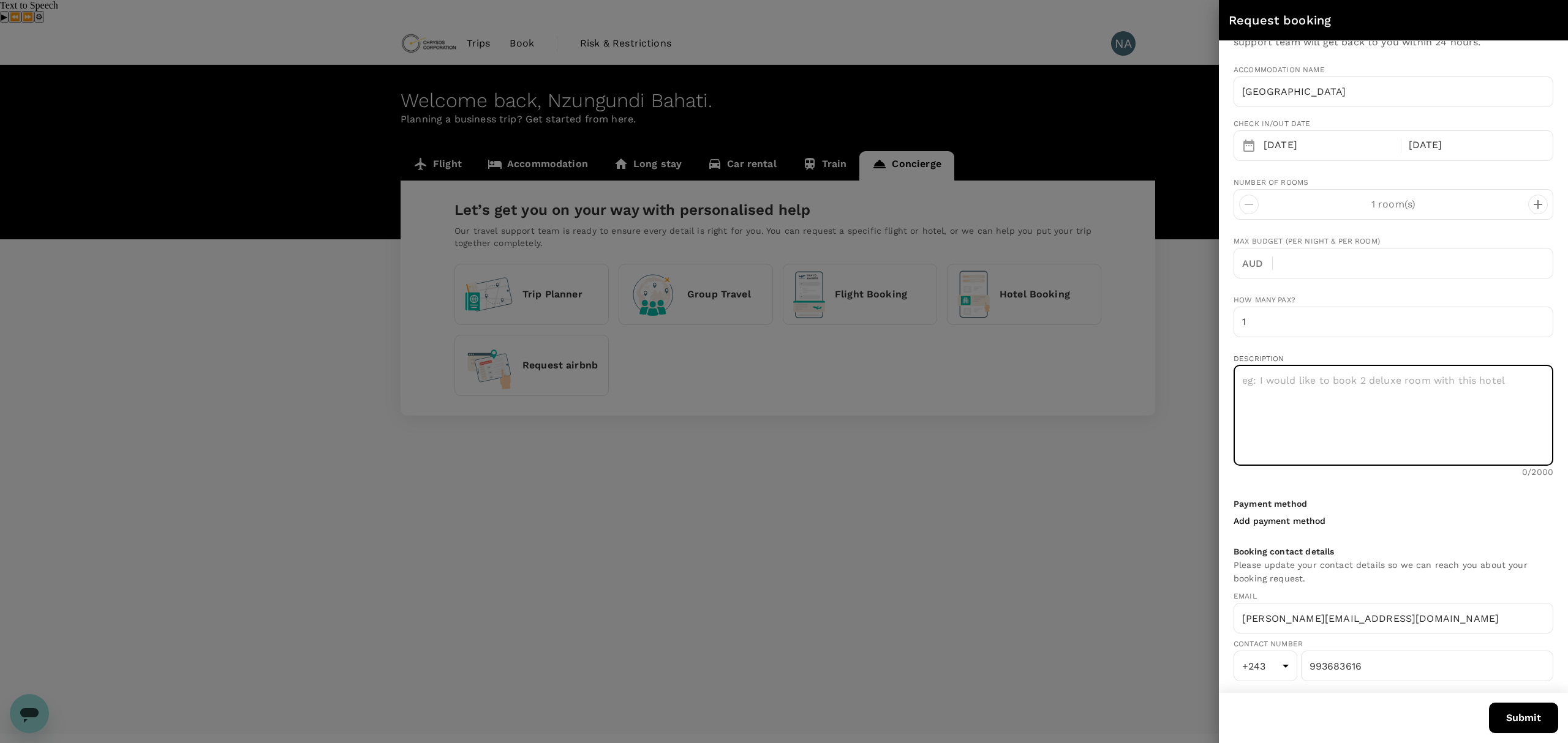
click at [1259, 378] on textarea at bounding box center [1393, 415] width 320 height 101
type textarea "i"
type textarea "I would like to book 1 deluxe room"
click at [1507, 714] on button "Submit" at bounding box center [1523, 718] width 69 height 31
